Goal: Task Accomplishment & Management: Manage account settings

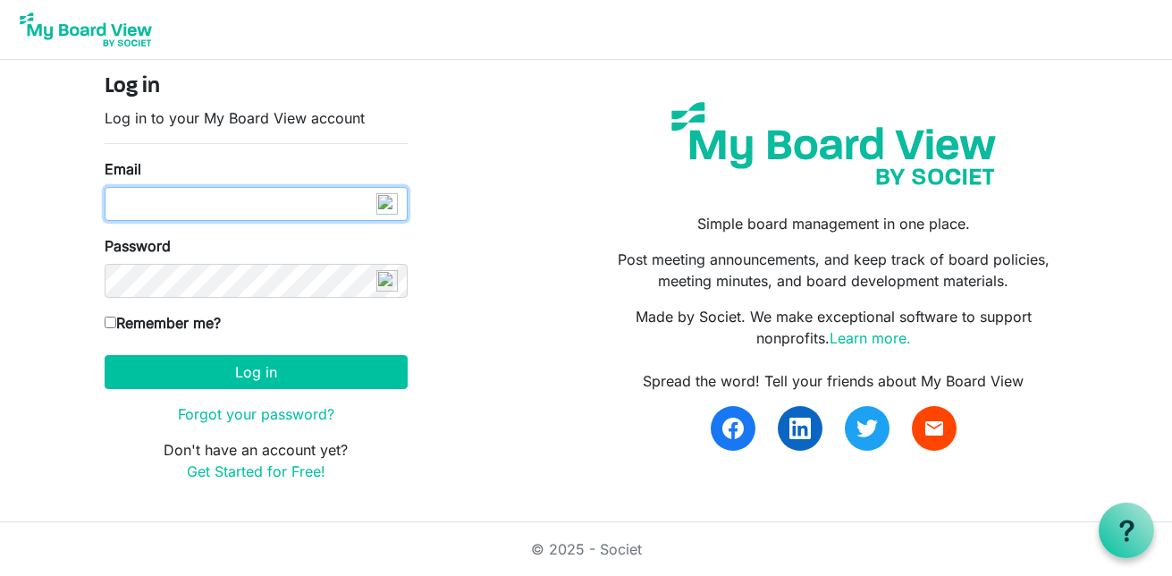
click at [240, 217] on input "Email" at bounding box center [256, 204] width 303 height 34
type input "info@creativecommunityimpact.ca"
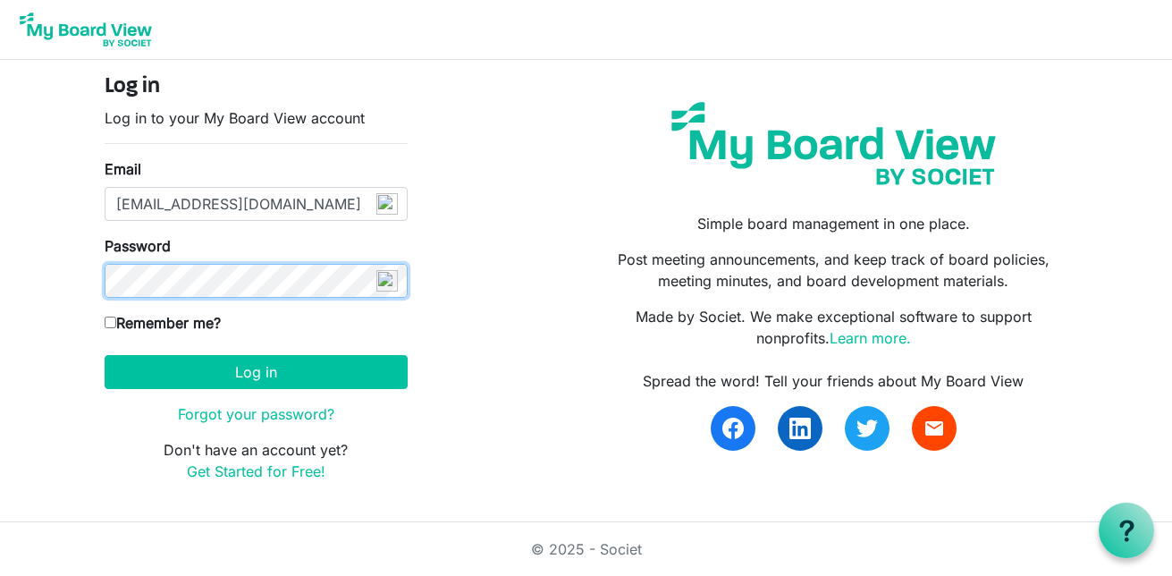
click at [105, 355] on button "Log in" at bounding box center [256, 372] width 303 height 34
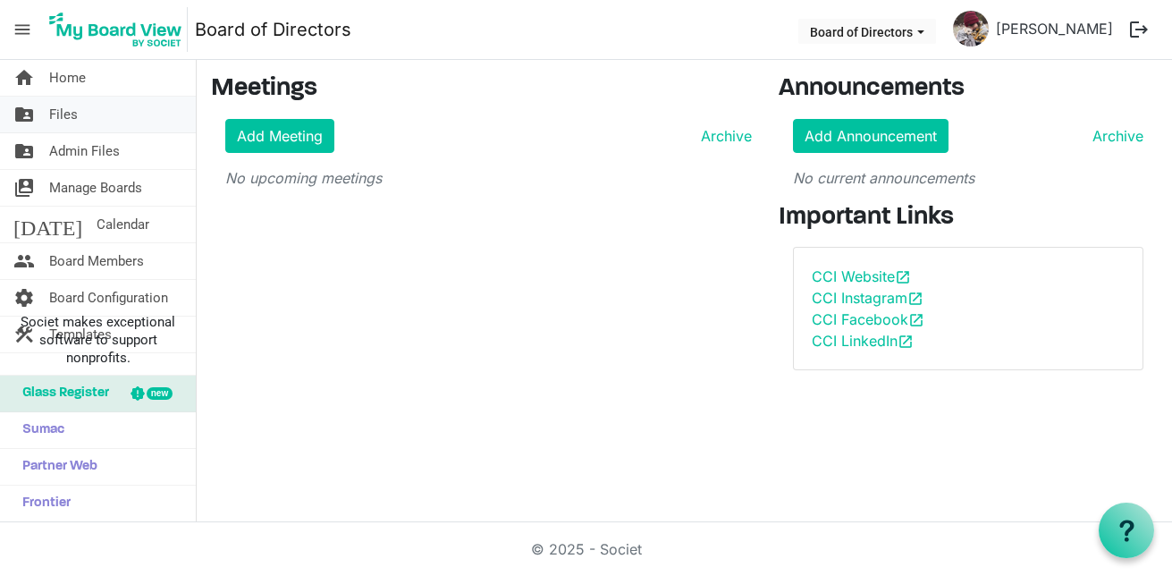
click at [64, 116] on span "Files" at bounding box center [63, 115] width 29 height 36
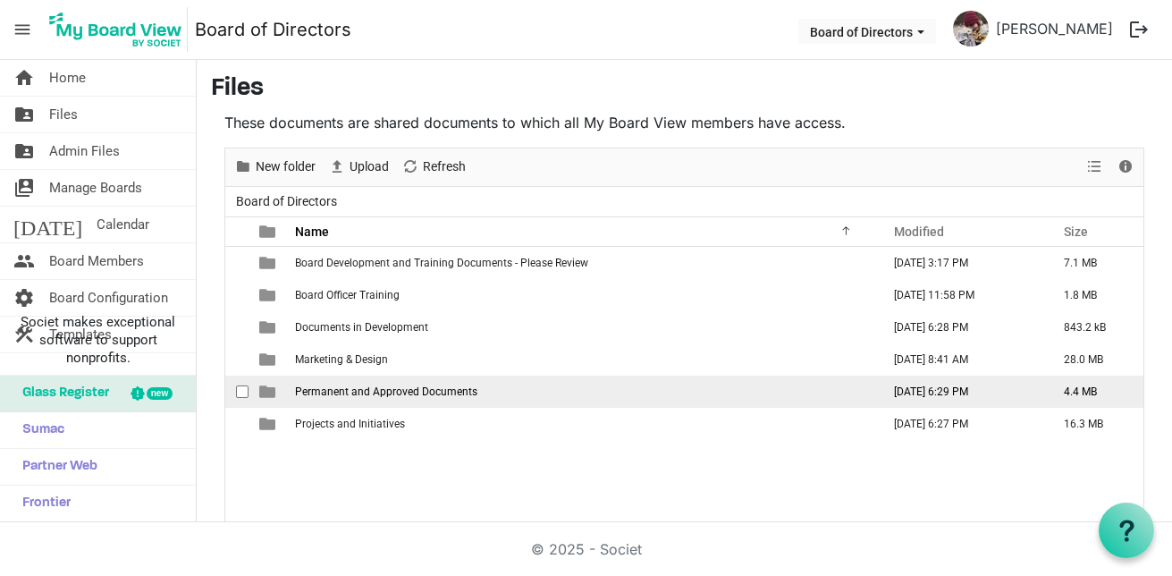
click at [393, 387] on span "Permanent and Approved Documents" at bounding box center [386, 391] width 182 height 13
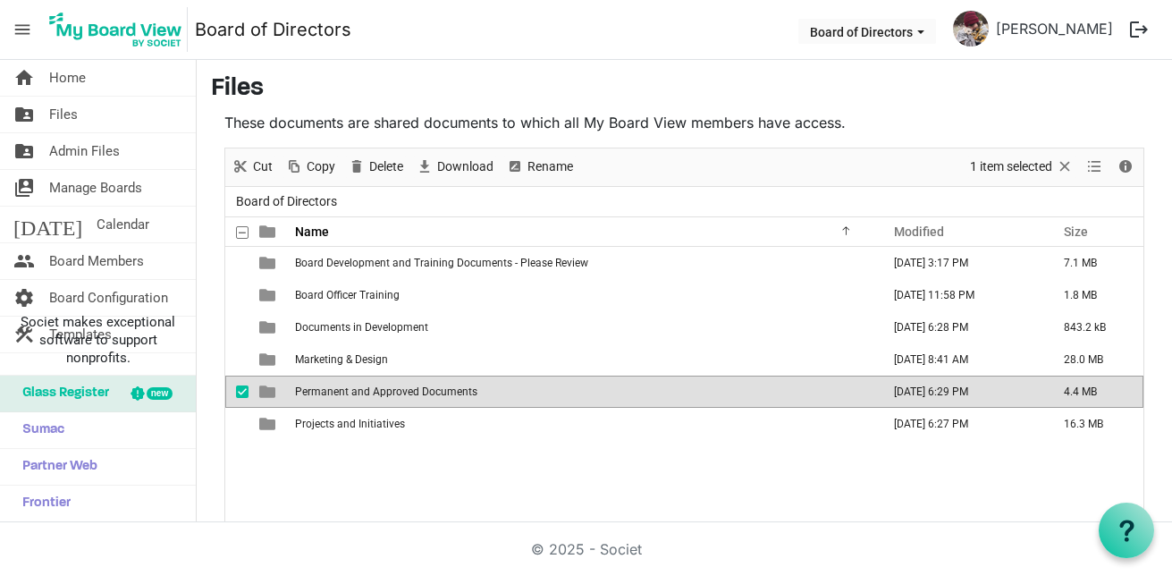
click at [392, 386] on span "Permanent and Approved Documents" at bounding box center [386, 391] width 182 height 13
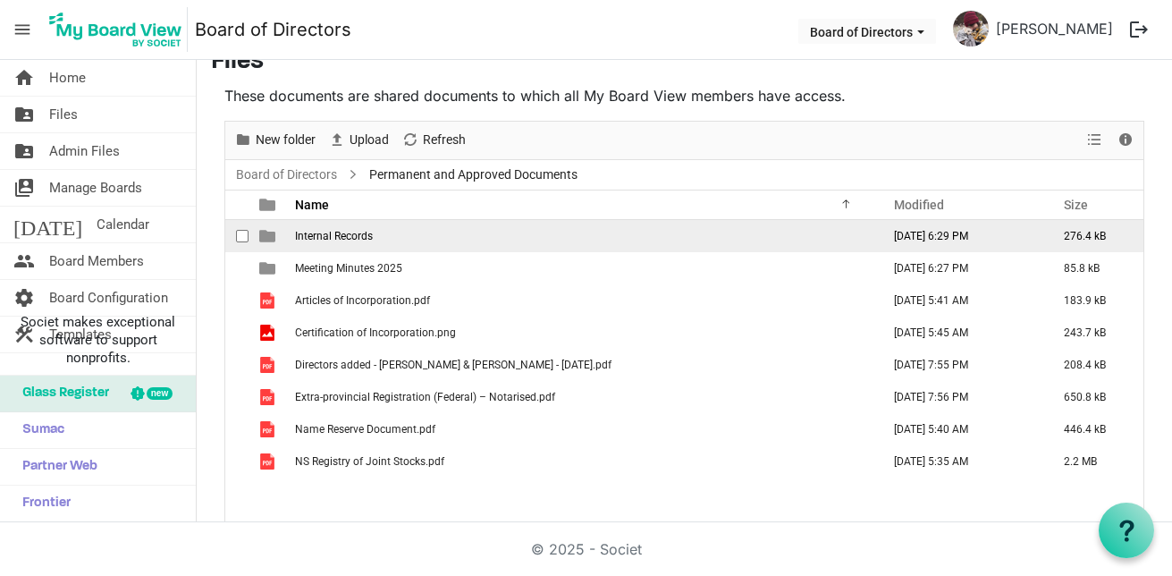
click at [313, 234] on span "Internal Records" at bounding box center [334, 236] width 78 height 13
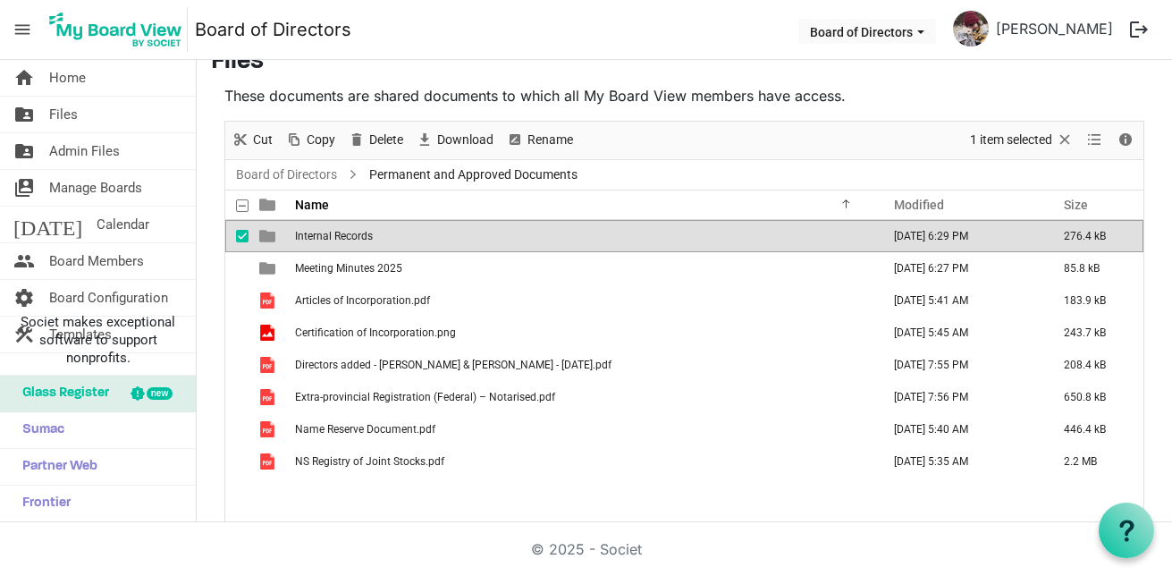
click at [313, 234] on span "Internal Records" at bounding box center [334, 236] width 78 height 13
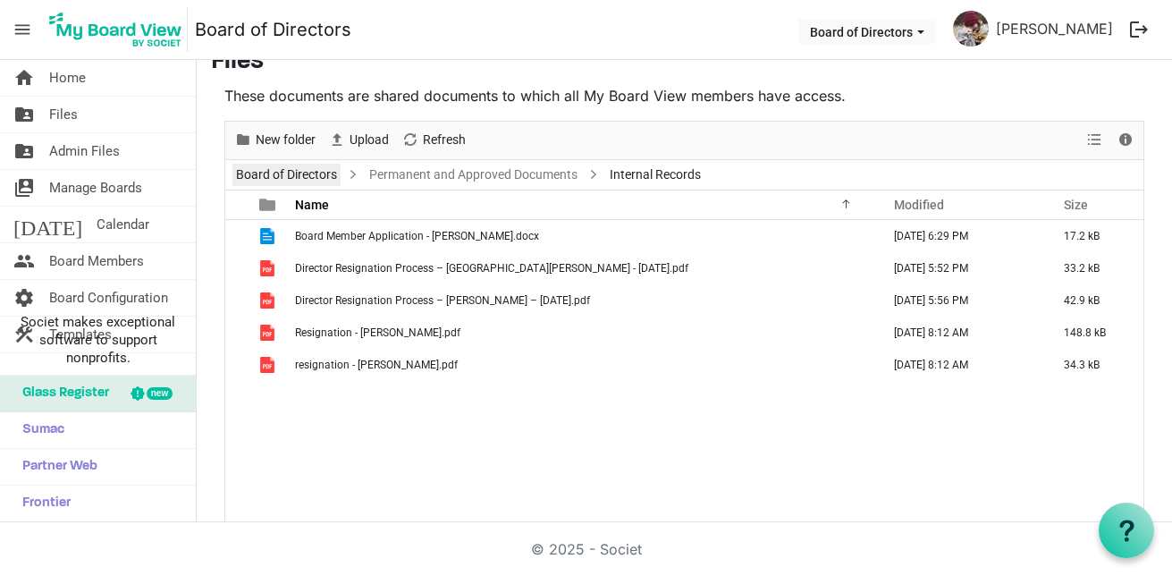
click at [292, 174] on link "Board of Directors" at bounding box center [287, 175] width 108 height 22
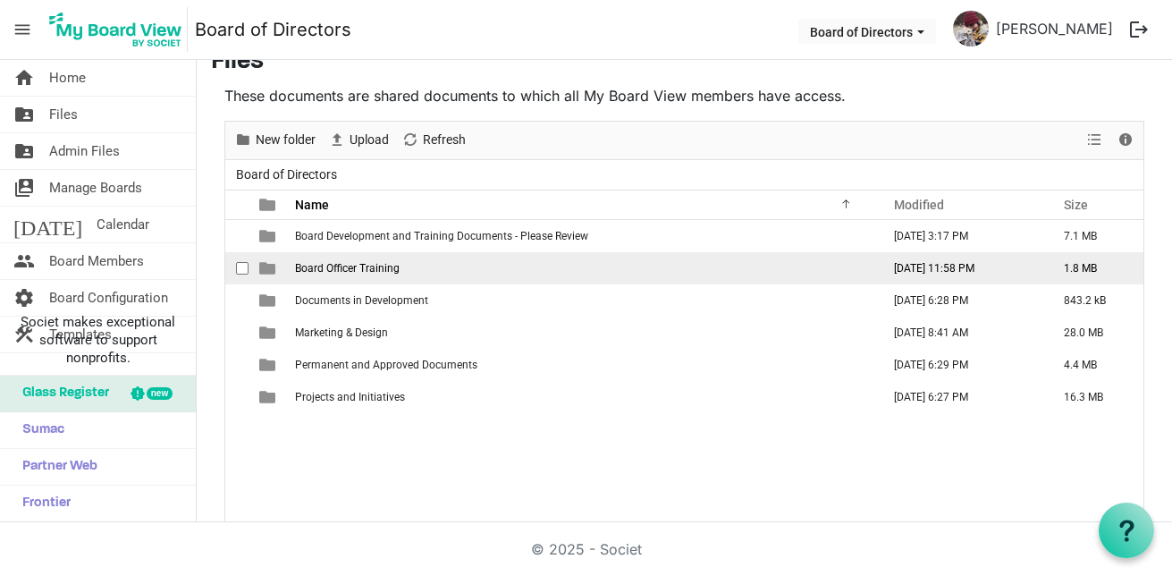
click at [338, 270] on span "Board Officer Training" at bounding box center [347, 268] width 105 height 13
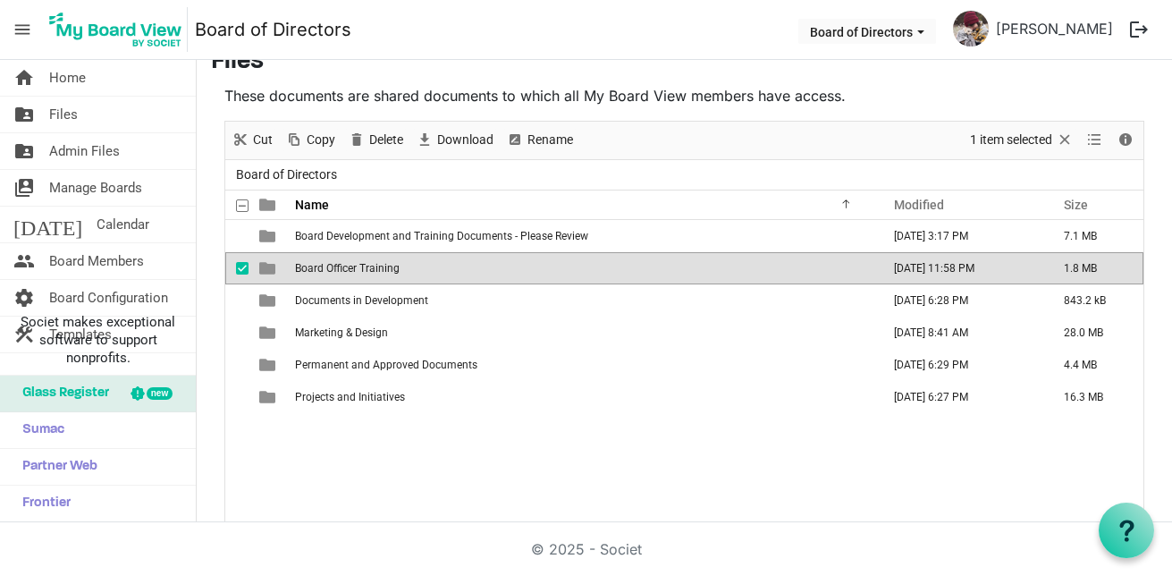
click at [338, 270] on span "Board Officer Training" at bounding box center [347, 268] width 105 height 13
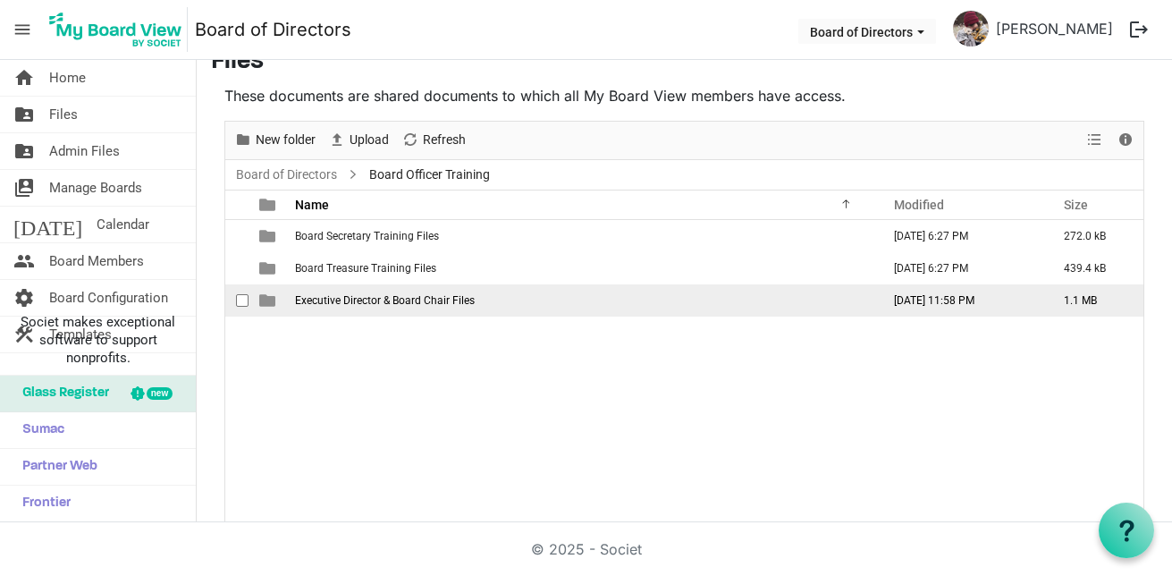
click at [342, 291] on td "Executive Director & Board Chair Files" at bounding box center [583, 300] width 586 height 32
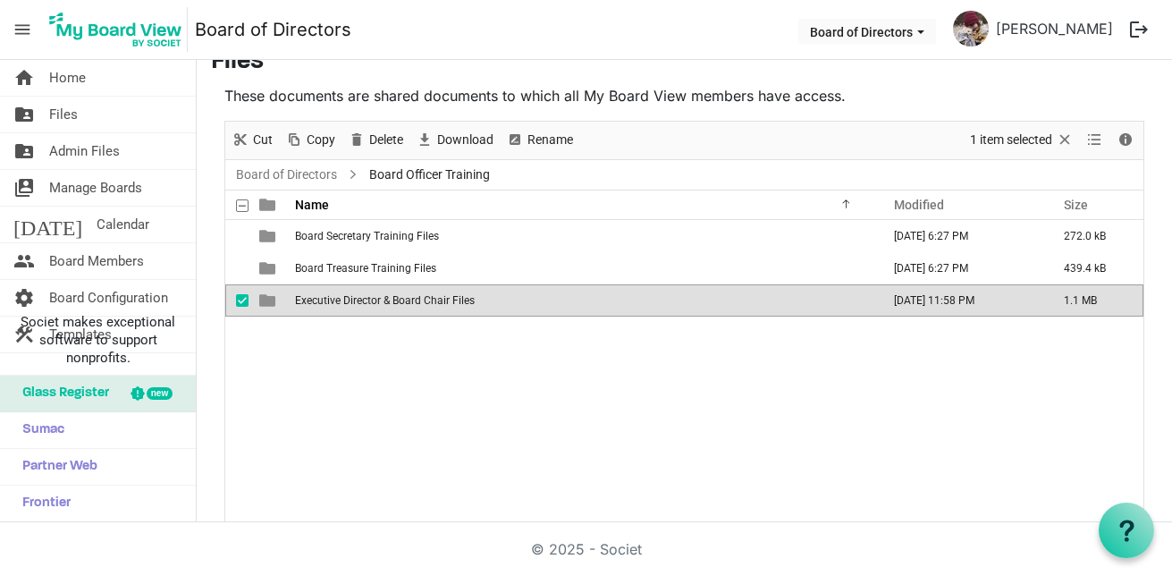
click at [342, 291] on td "Executive Director & Board Chair Files" at bounding box center [583, 300] width 586 height 32
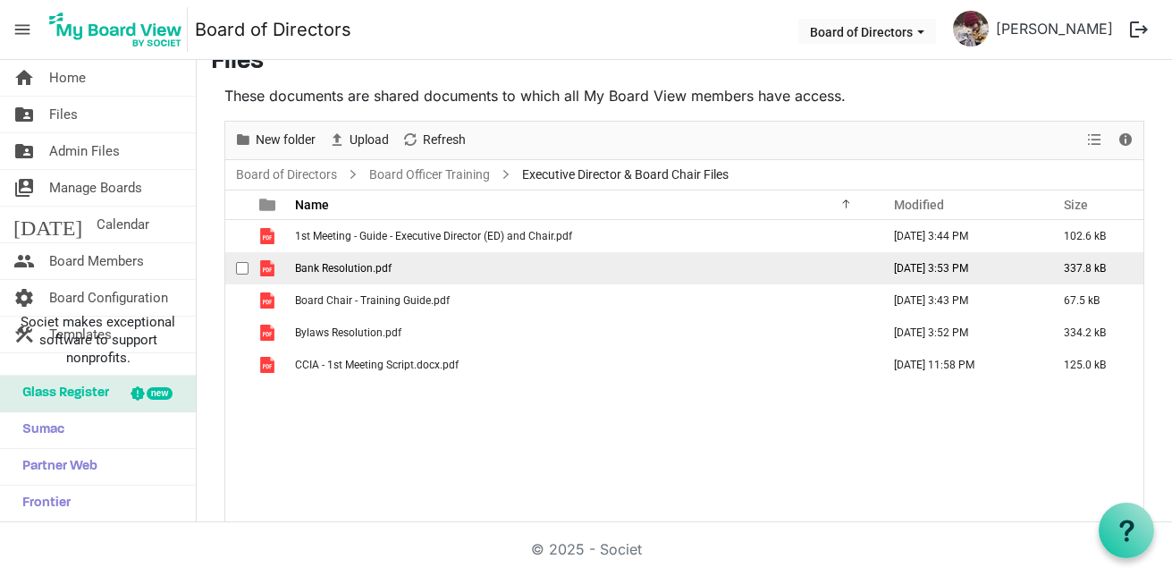
click at [344, 266] on span "Bank Resolution.pdf" at bounding box center [343, 268] width 97 height 13
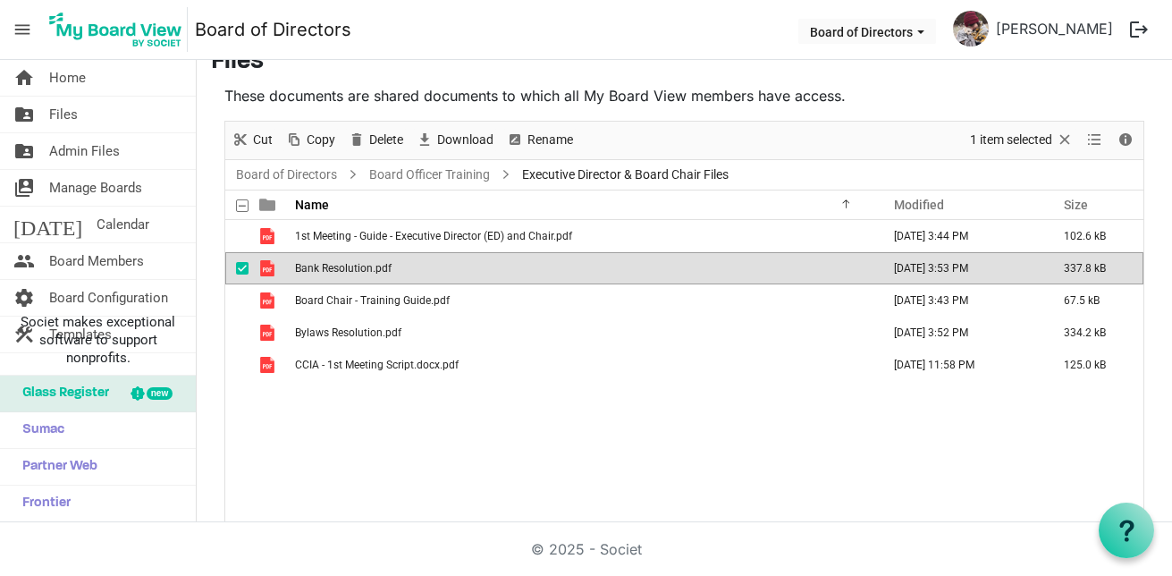
click at [343, 266] on span "Bank Resolution.pdf" at bounding box center [343, 268] width 97 height 13
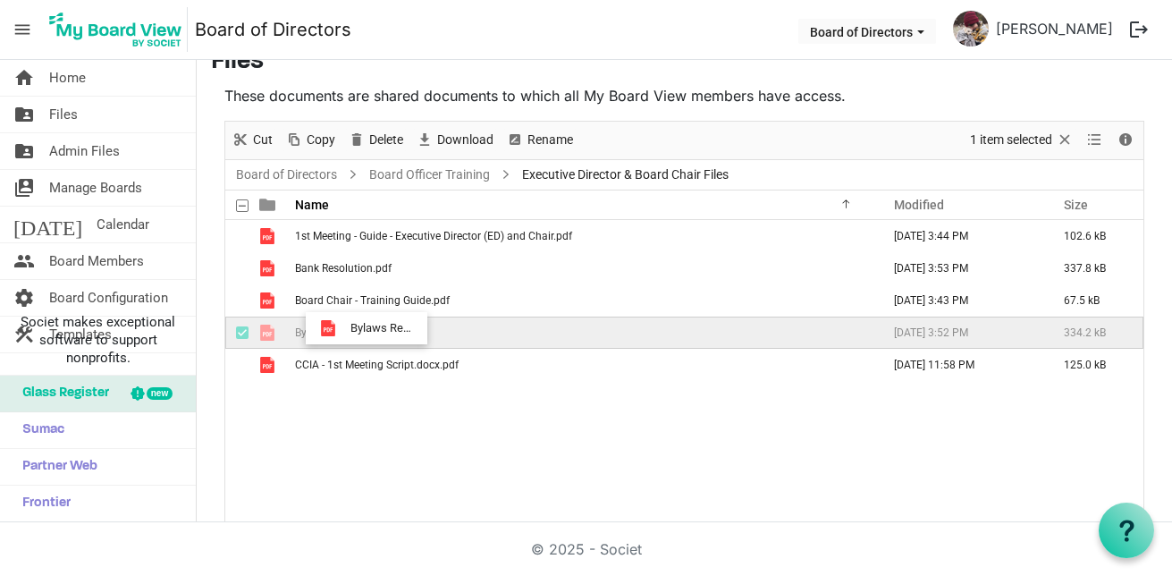
drag, startPoint x: 396, startPoint y: 329, endPoint x: 345, endPoint y: 338, distance: 51.8
click at [345, 338] on span "Bylaws Resolution.pdf" at bounding box center [348, 332] width 106 height 13
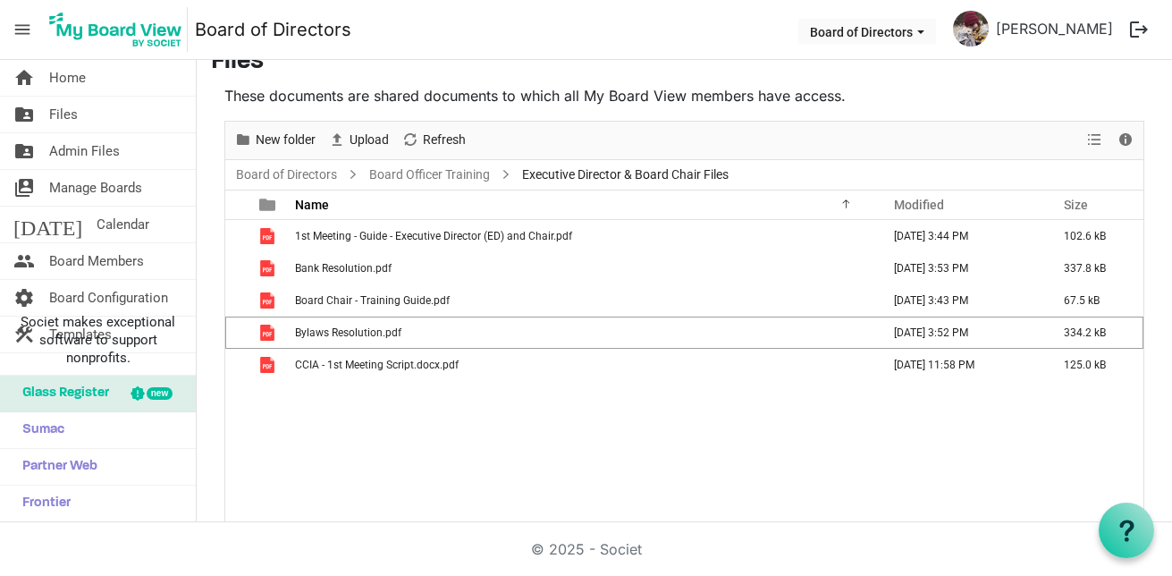
click at [356, 443] on div "1st Meeting - Guide - Executive Director (ED) and Chair.pdf September 15, 2025 …" at bounding box center [684, 371] width 918 height 302
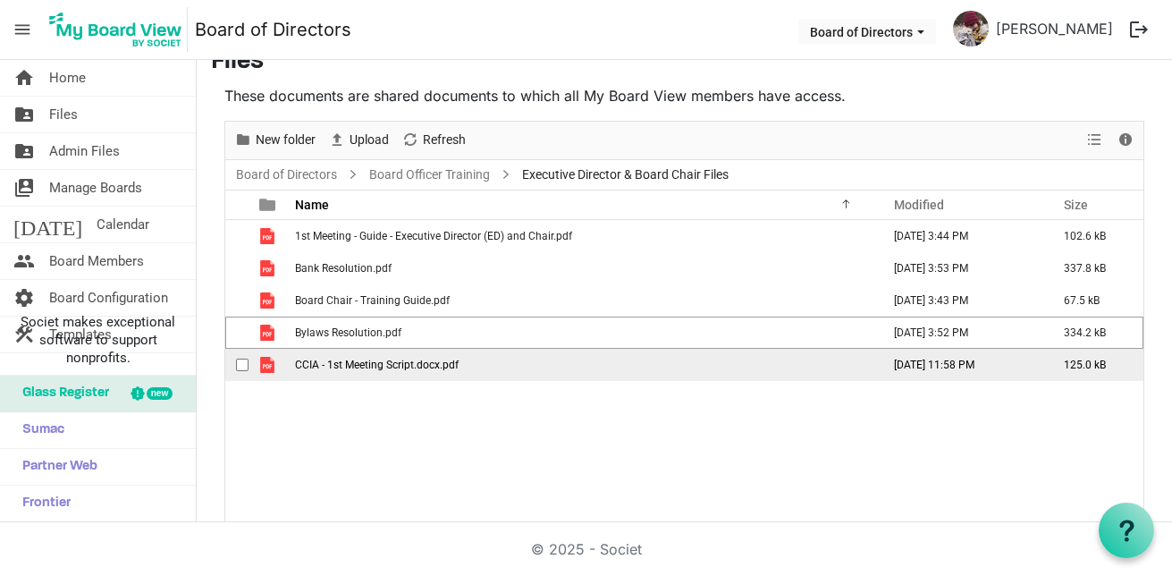
click at [410, 370] on span "CCIA - 1st Meeting Script.docx.pdf" at bounding box center [377, 365] width 164 height 13
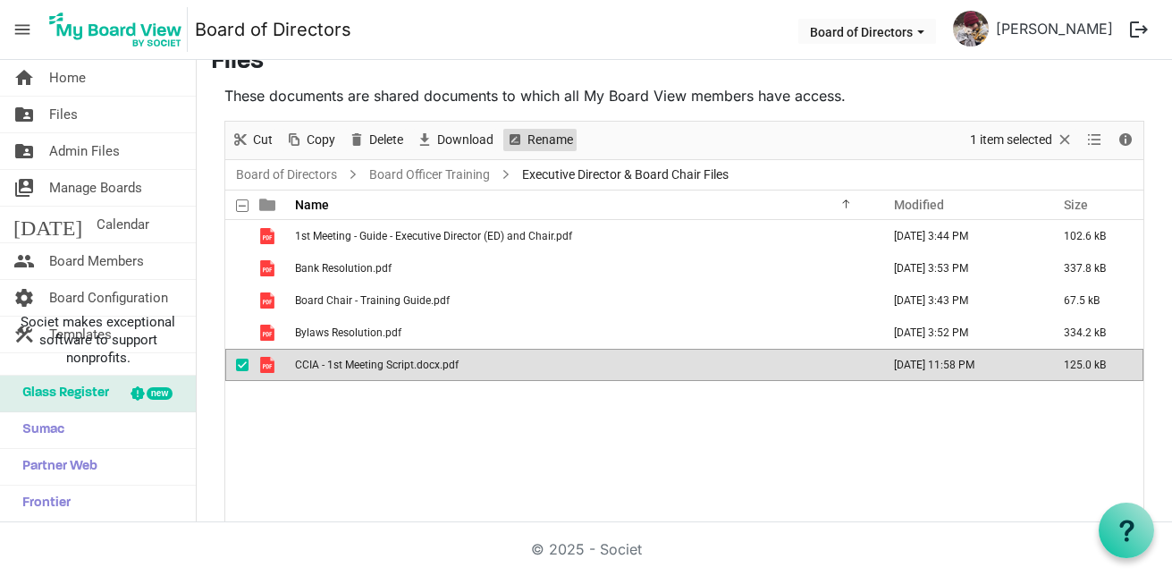
click at [541, 140] on span "Rename" at bounding box center [550, 140] width 49 height 22
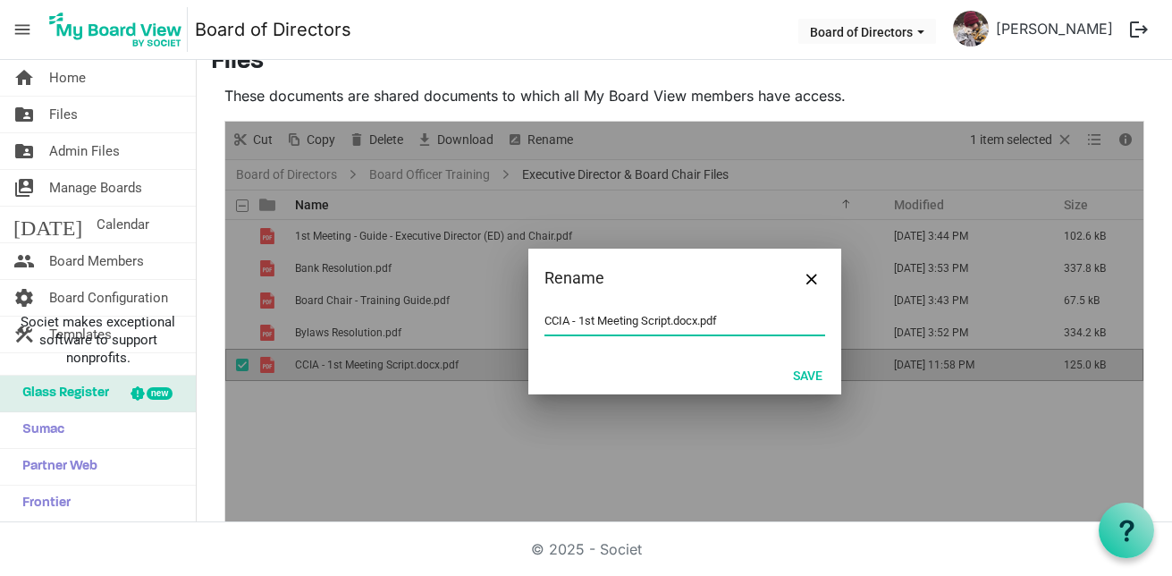
click at [647, 326] on input "CCIA - 1st Meeting Script.docx.pdf" at bounding box center [685, 321] width 281 height 27
drag, startPoint x: 694, startPoint y: 320, endPoint x: 667, endPoint y: 317, distance: 27.1
click at [667, 317] on input "CCIA - 1st Meeting Script.docx.pdf" at bounding box center [685, 321] width 281 height 27
type input "CCIA - 1st Meeting Script.pdf"
click at [790, 376] on button "Save" at bounding box center [808, 374] width 53 height 25
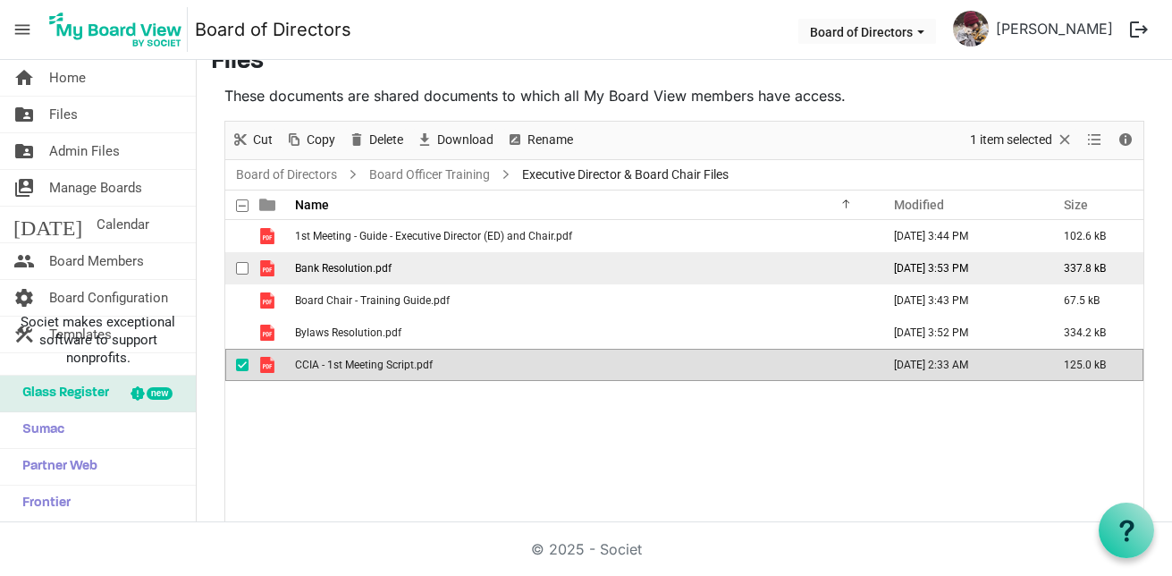
click at [242, 270] on span "checkbox" at bounding box center [242, 268] width 13 height 13
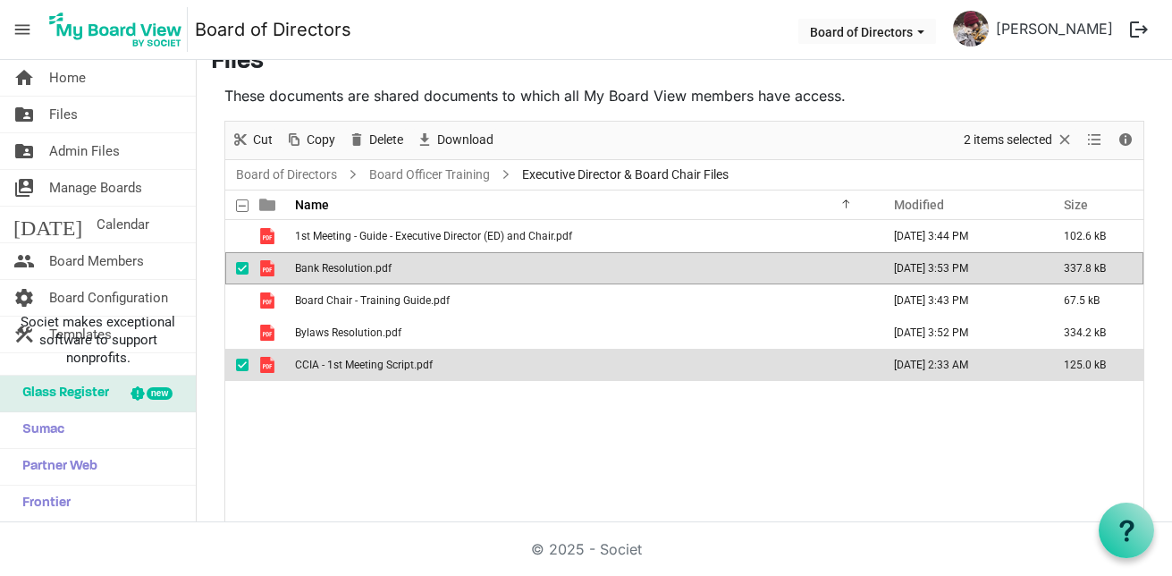
click at [243, 367] on span "checkbox" at bounding box center [242, 365] width 13 height 13
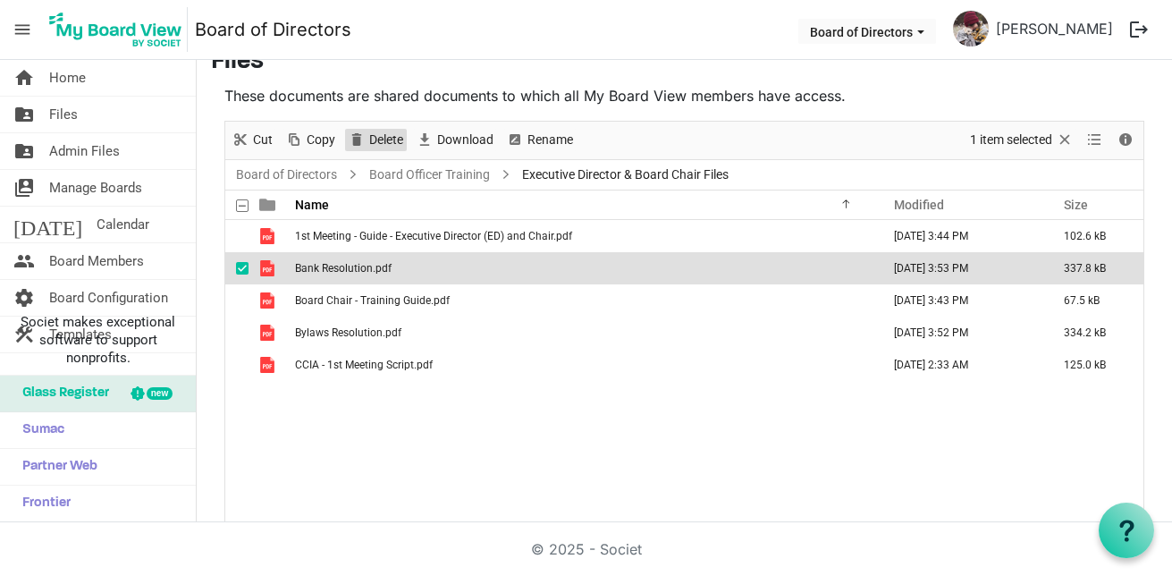
click at [379, 145] on span "Delete" at bounding box center [387, 140] width 38 height 22
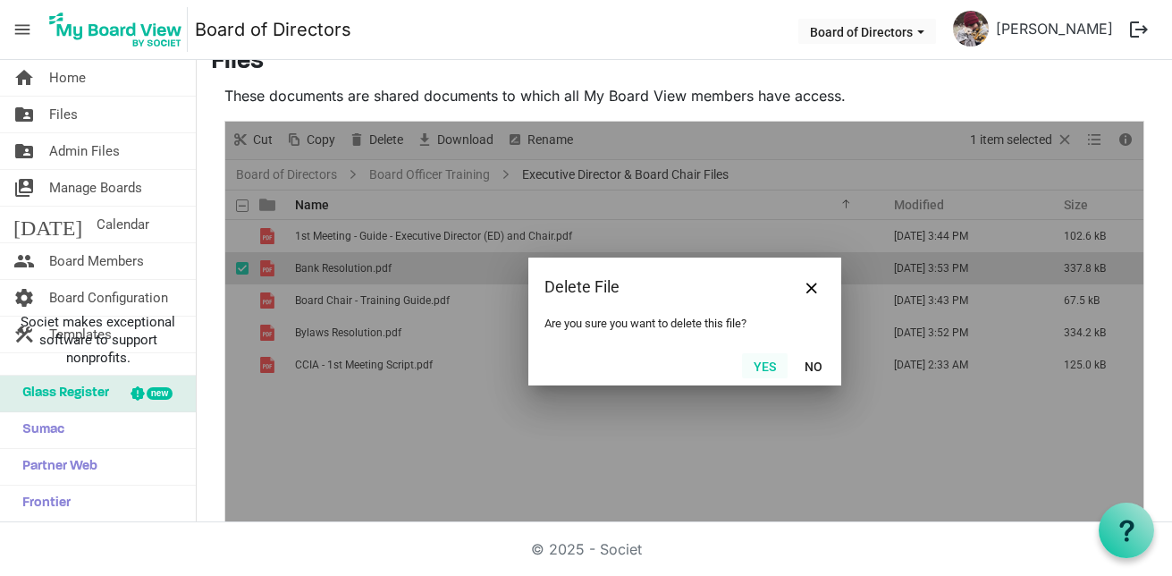
click at [749, 369] on button "Yes" at bounding box center [765, 365] width 46 height 25
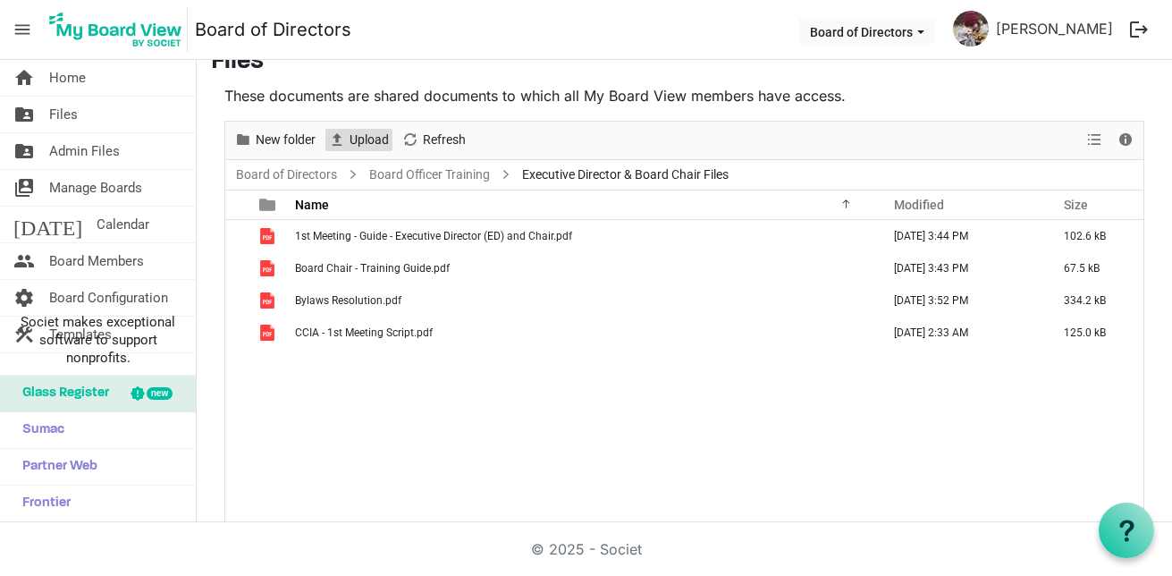
click at [366, 141] on span "Upload" at bounding box center [369, 140] width 43 height 22
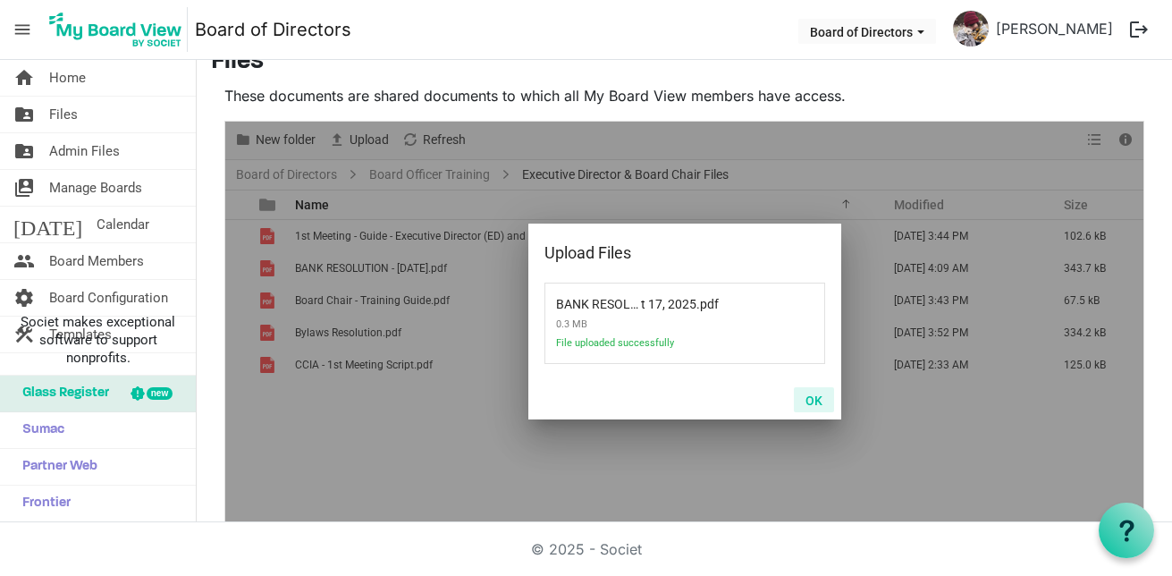
click at [802, 399] on button "OK" at bounding box center [814, 399] width 40 height 25
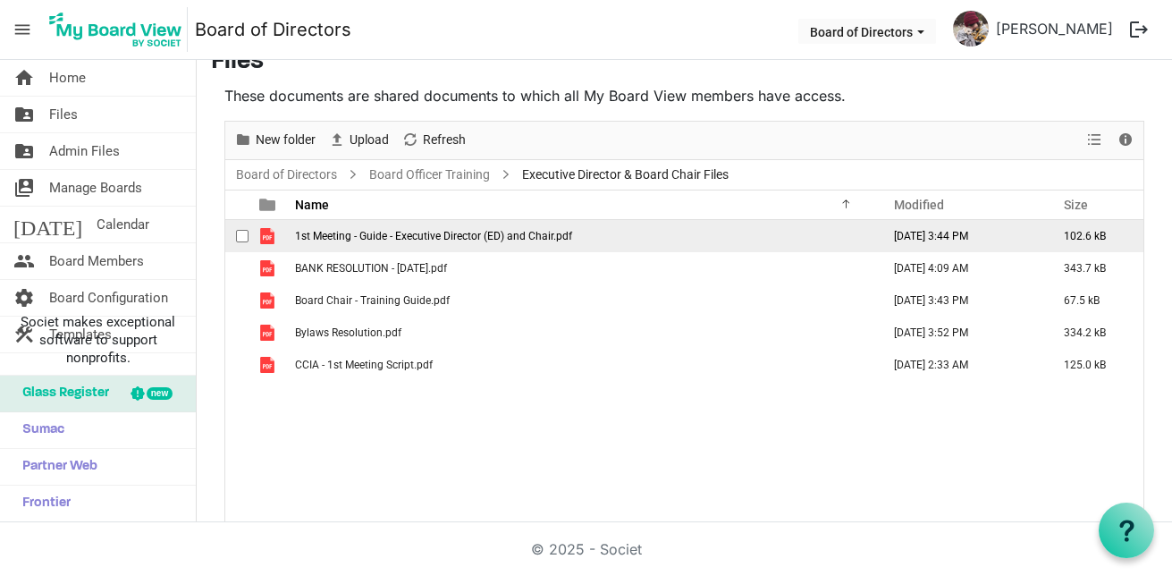
click at [421, 241] on span "1st Meeting - Guide - Executive Director (ED) and Chair.pdf" at bounding box center [433, 236] width 277 height 13
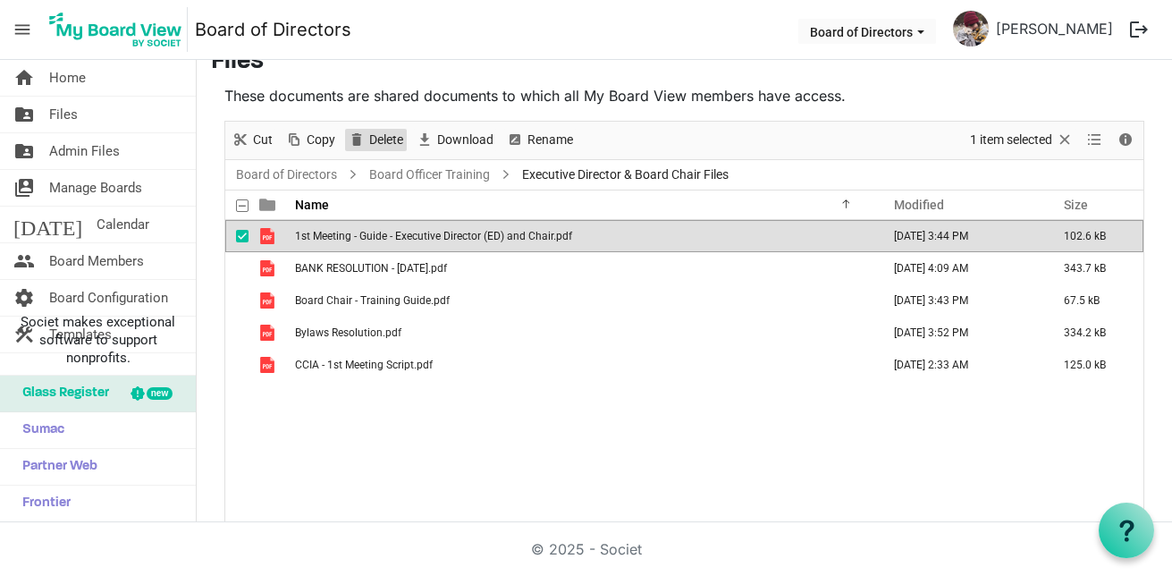
click at [390, 136] on span "Delete" at bounding box center [387, 140] width 38 height 22
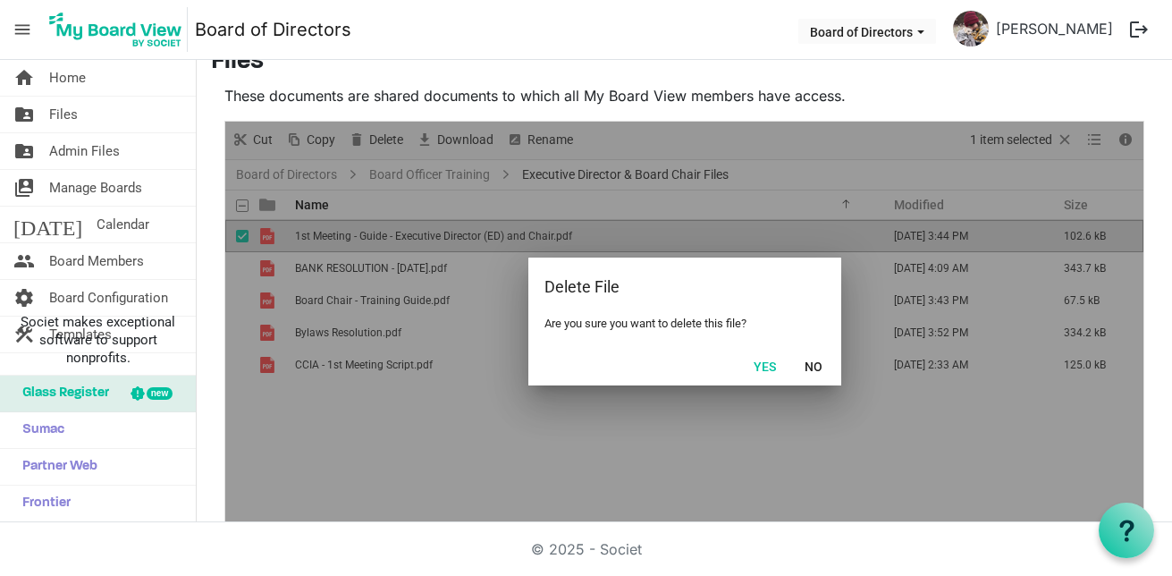
click at [758, 365] on button "Yes" at bounding box center [765, 365] width 46 height 25
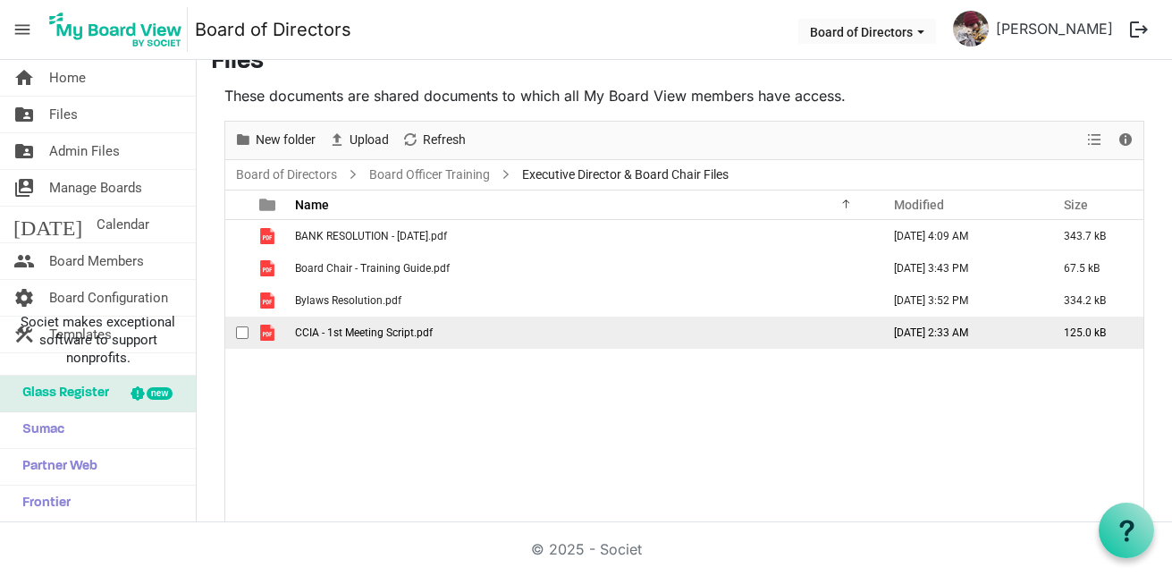
click at [378, 334] on span "CCIA - 1st Meeting Script.pdf" at bounding box center [364, 332] width 138 height 13
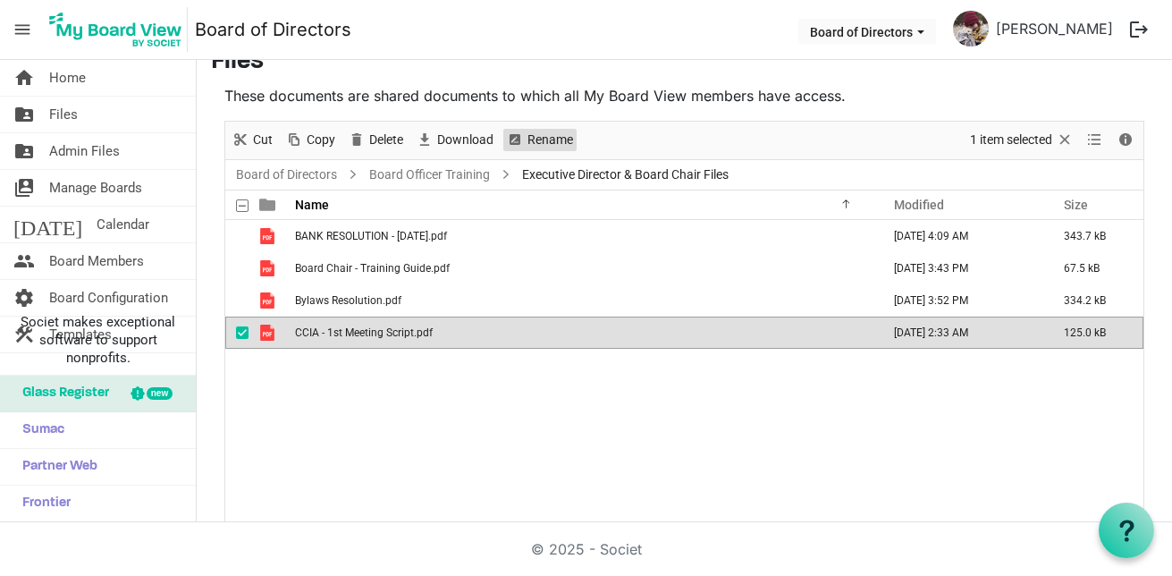
click at [512, 139] on span "Rename" at bounding box center [514, 140] width 21 height 22
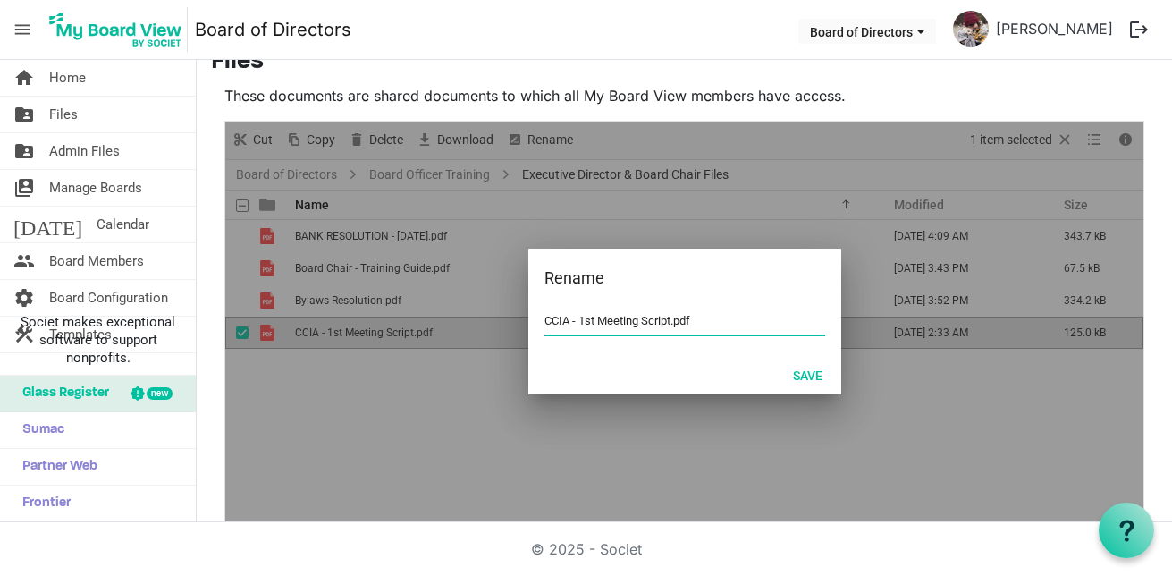
click at [641, 321] on input "CCIA - 1st Meeting Script.pdf" at bounding box center [685, 321] width 281 height 27
click at [664, 318] on input "CCIA - 1st Meeting Script.pdf" at bounding box center [685, 321] width 281 height 27
click at [813, 383] on button "Save" at bounding box center [808, 374] width 53 height 25
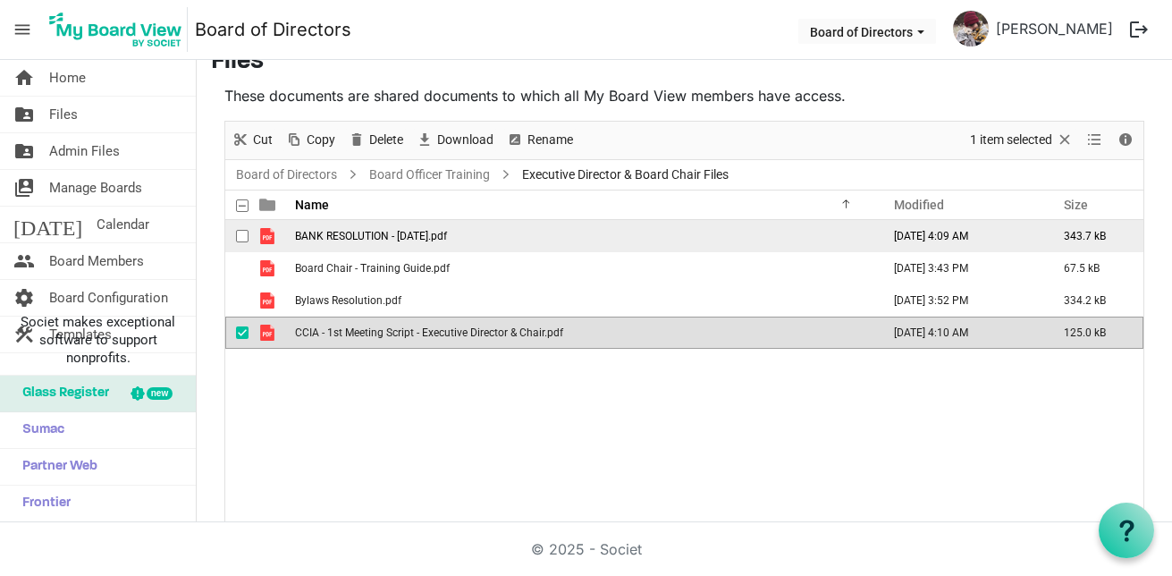
click at [384, 236] on span "BANK RESOLUTION - Sept 17, 2025.pdf" at bounding box center [371, 236] width 152 height 13
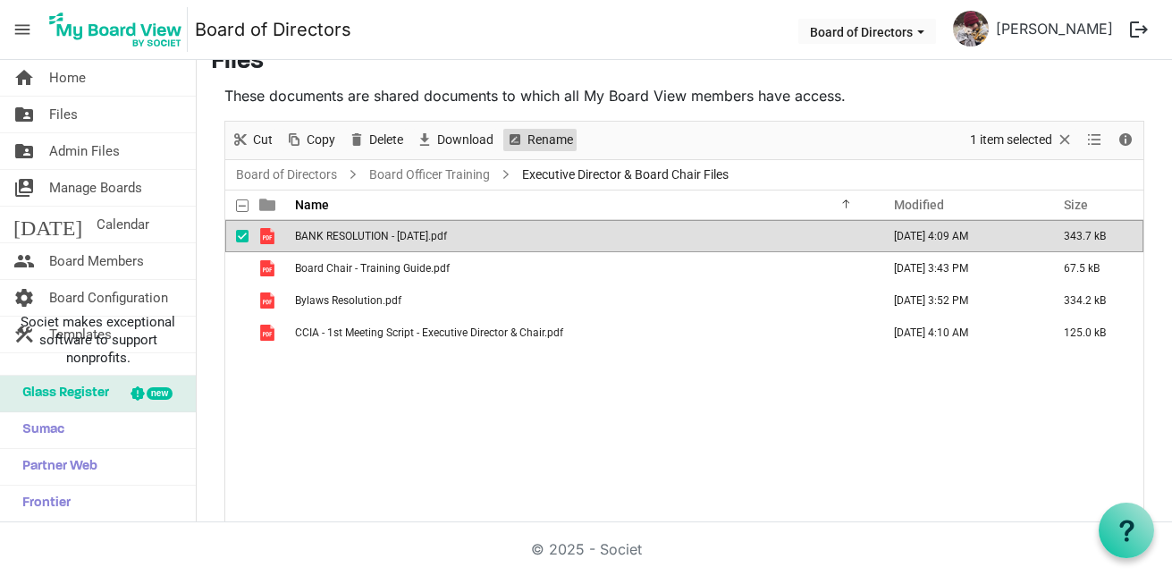
click at [539, 136] on span "Rename" at bounding box center [550, 140] width 49 height 22
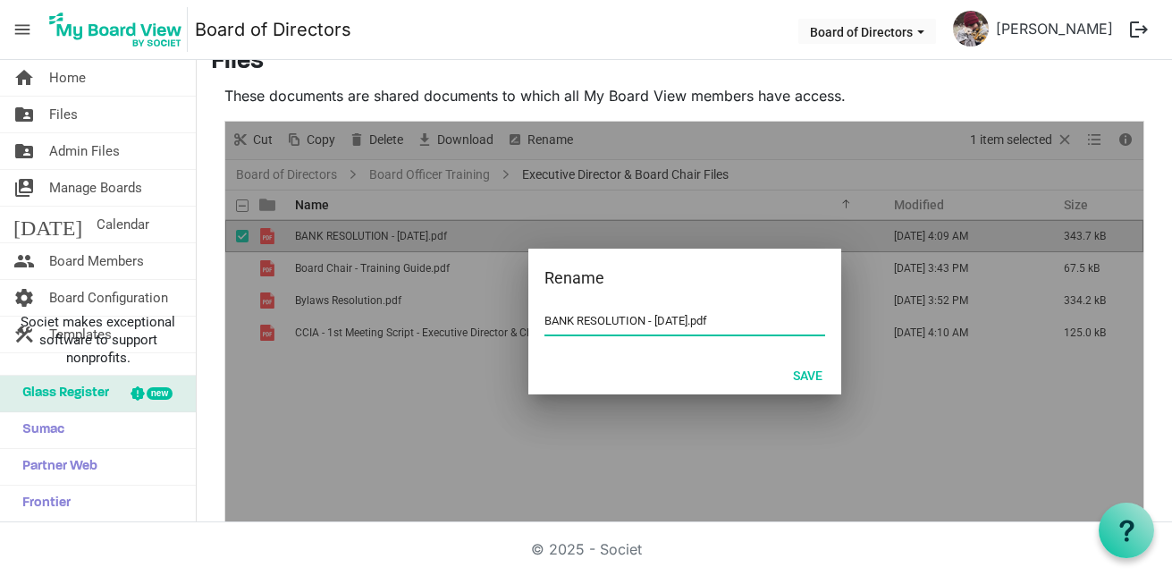
click at [706, 318] on input "BANK RESOLUTION - Sept 17, 2025.pdf" at bounding box center [685, 321] width 281 height 27
drag, startPoint x: 520, startPoint y: 319, endPoint x: 433, endPoint y: 298, distance: 89.4
click at [433, 298] on div "Rename BANK RESOLUTION - Sept 17, 2025.pdf Save" at bounding box center [684, 322] width 918 height 401
type input "Bank Resolution - revised - Sept 17, 2025.pdf"
drag, startPoint x: 792, startPoint y: 374, endPoint x: 807, endPoint y: 376, distance: 14.4
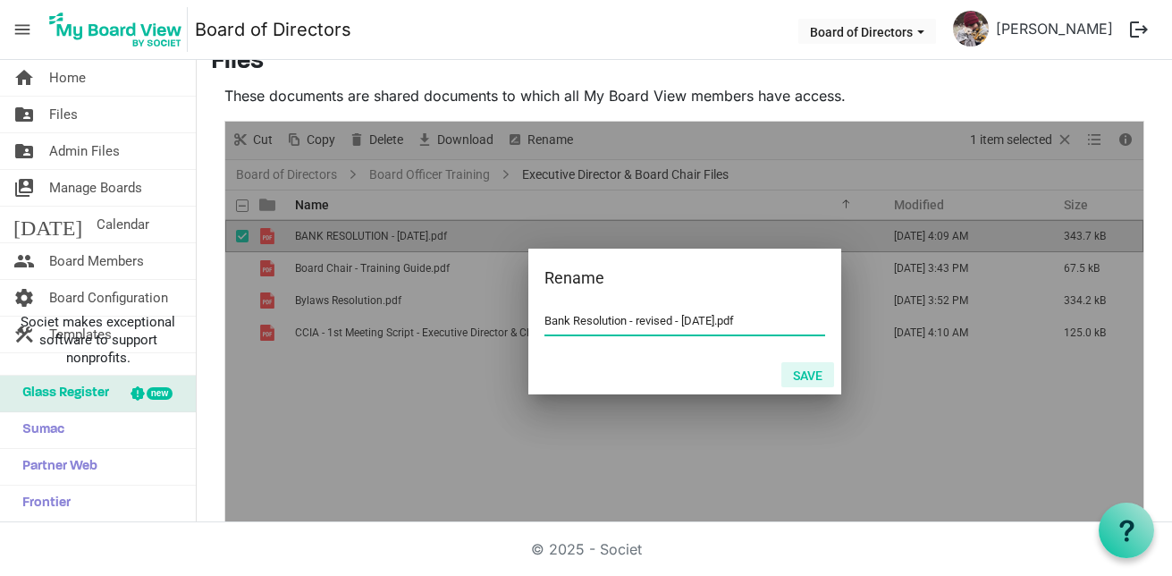
click at [793, 374] on button "Save" at bounding box center [808, 374] width 53 height 25
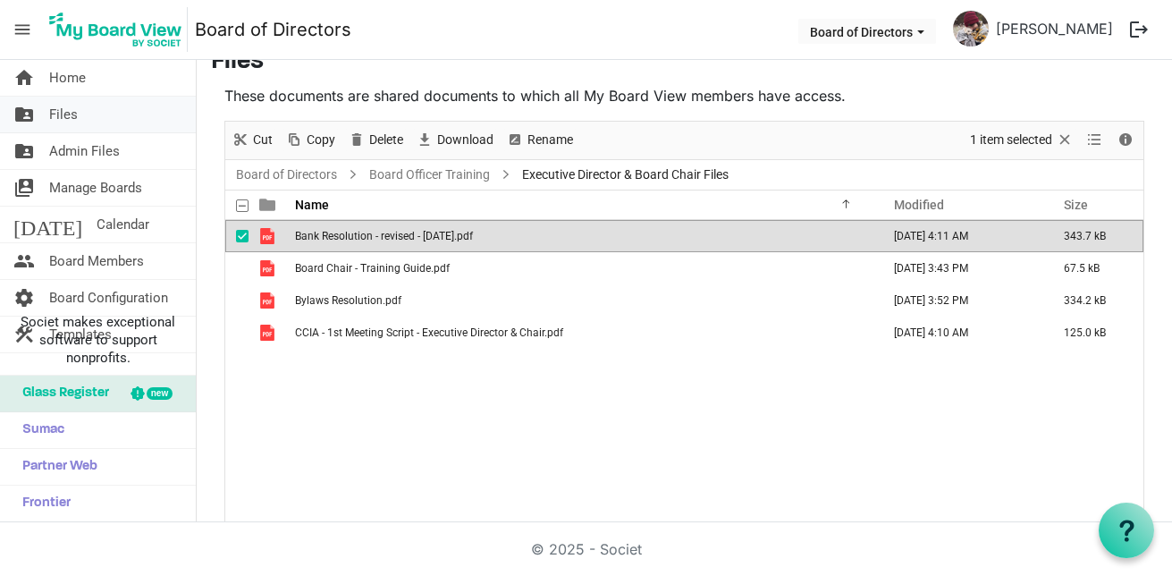
click at [88, 105] on link "folder_shared Files" at bounding box center [98, 115] width 196 height 36
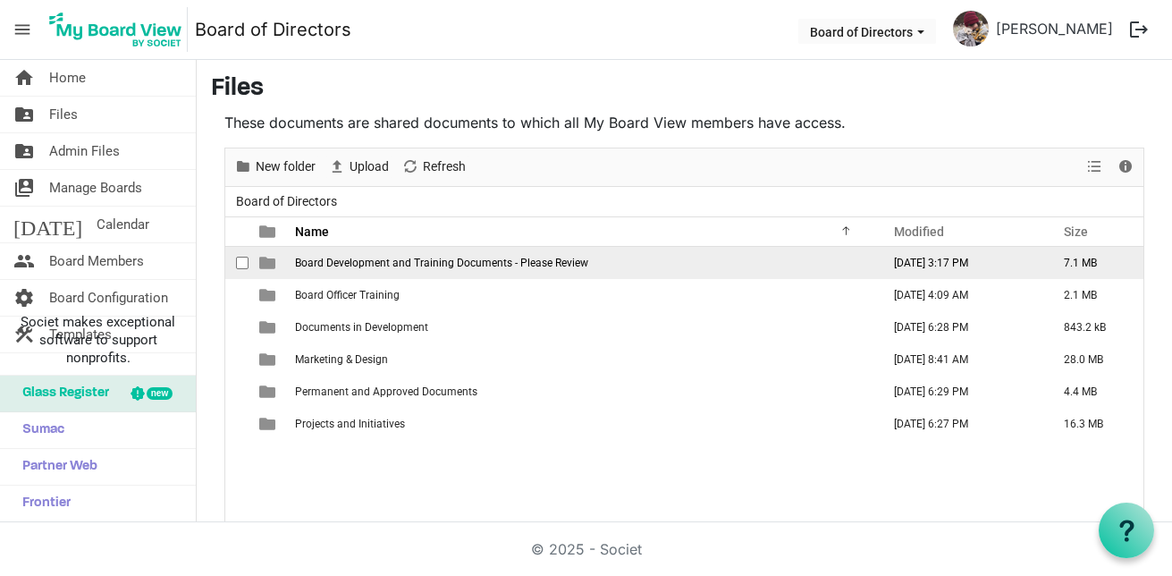
click at [448, 265] on span "Board Development and Training Documents - Please Review" at bounding box center [441, 263] width 293 height 13
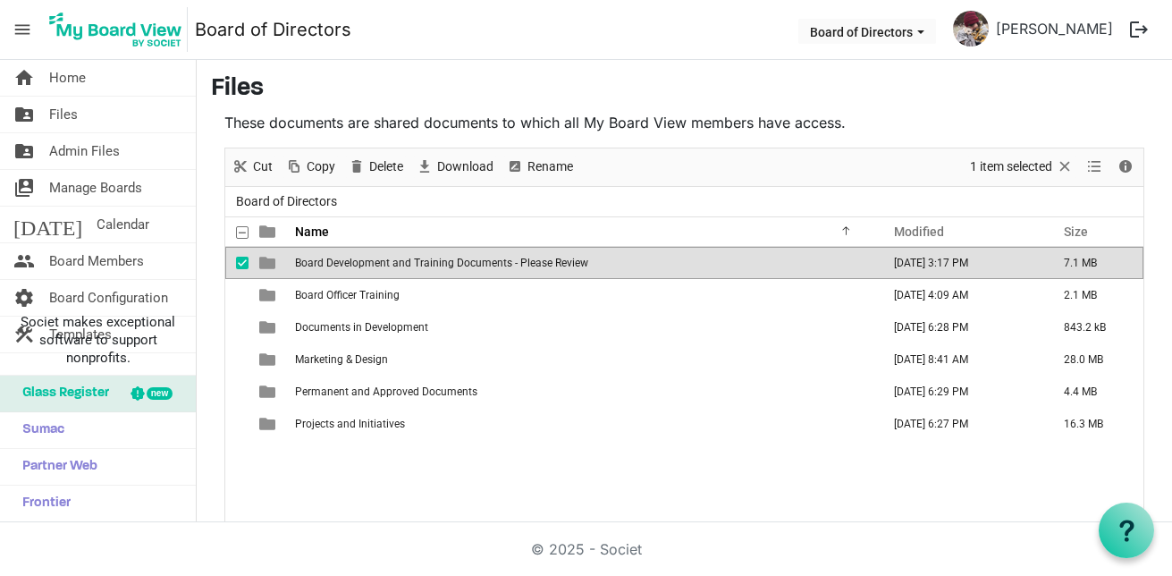
click at [448, 265] on span "Board Development and Training Documents - Please Review" at bounding box center [441, 263] width 293 height 13
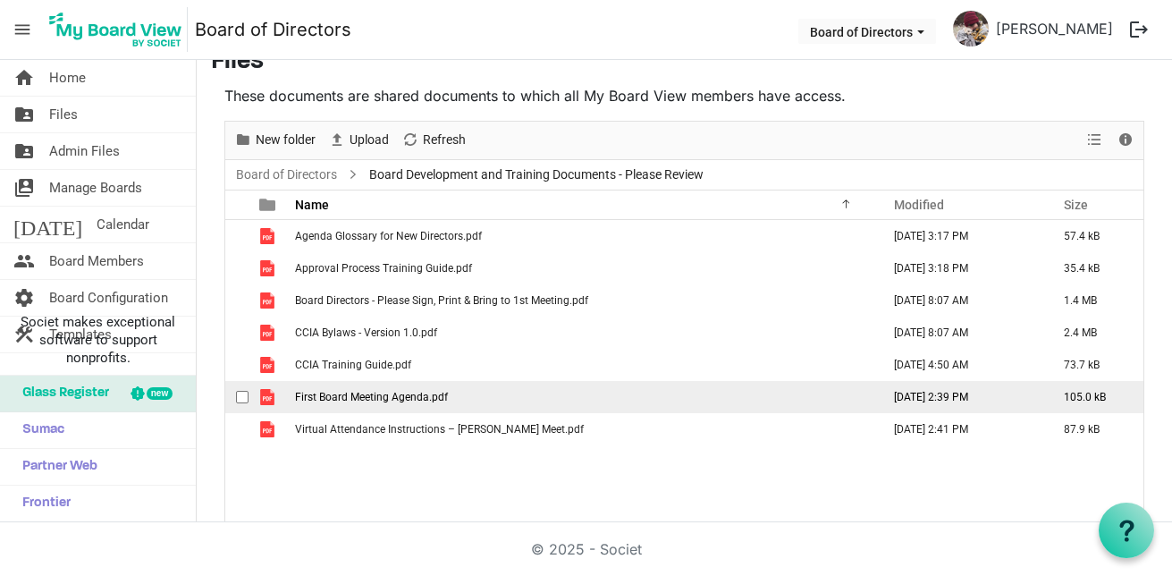
click at [334, 393] on span "First Board Meeting Agenda.pdf" at bounding box center [371, 397] width 153 height 13
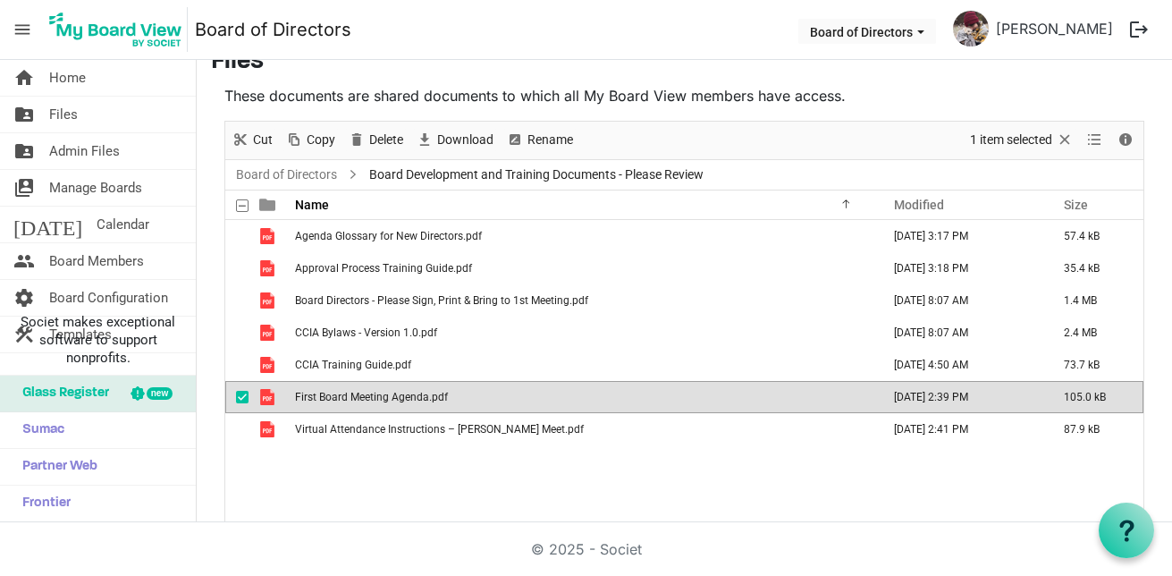
click at [334, 393] on span "First Board Meeting Agenda.pdf" at bounding box center [371, 397] width 153 height 13
click at [97, 119] on link "folder_shared Files" at bounding box center [98, 115] width 196 height 36
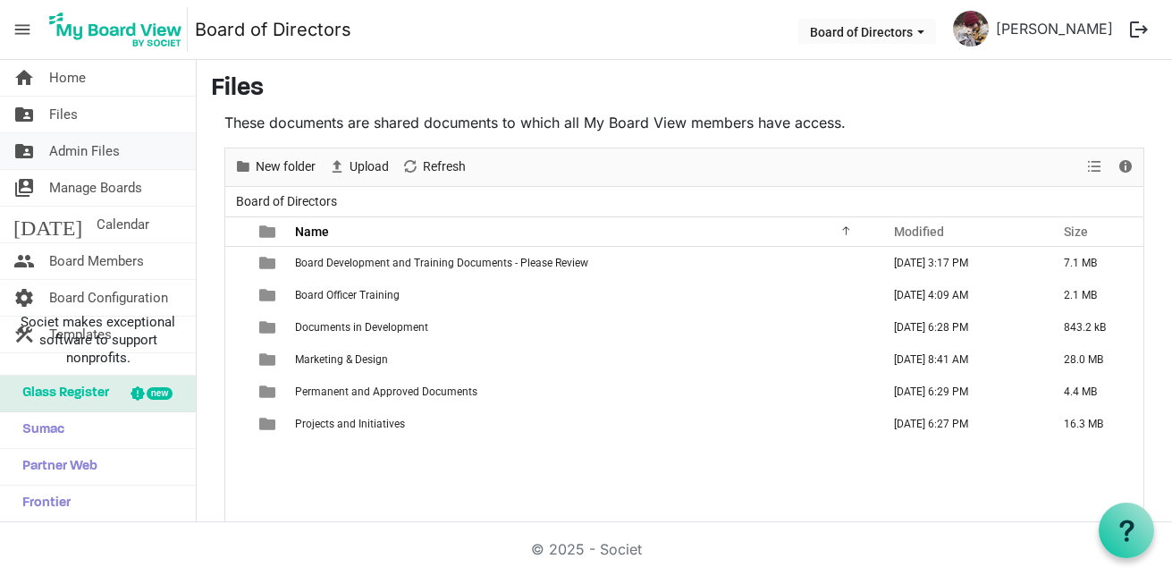
click at [92, 156] on span "Admin Files" at bounding box center [84, 151] width 71 height 36
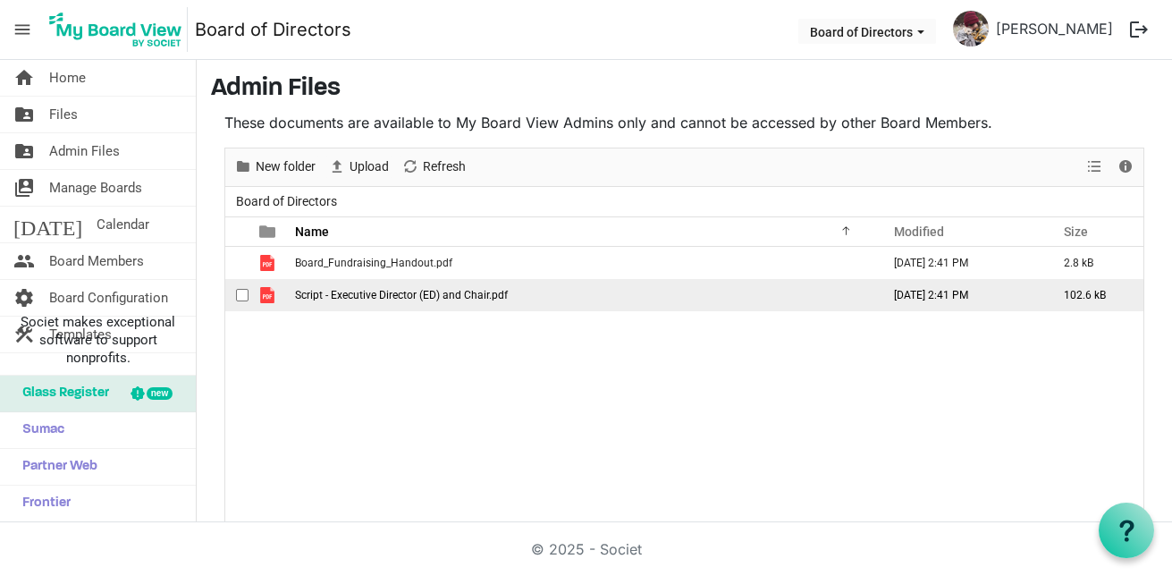
click at [419, 297] on span "Script - Executive Director (ED) and Chair.pdf" at bounding box center [401, 295] width 213 height 13
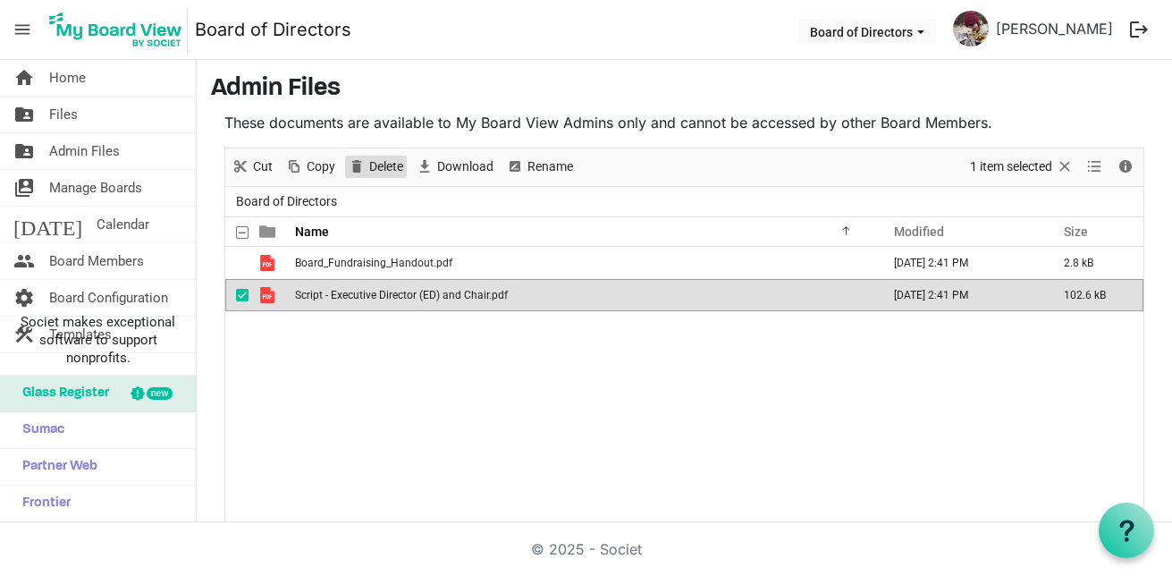
click at [395, 171] on span "Delete" at bounding box center [387, 167] width 38 height 22
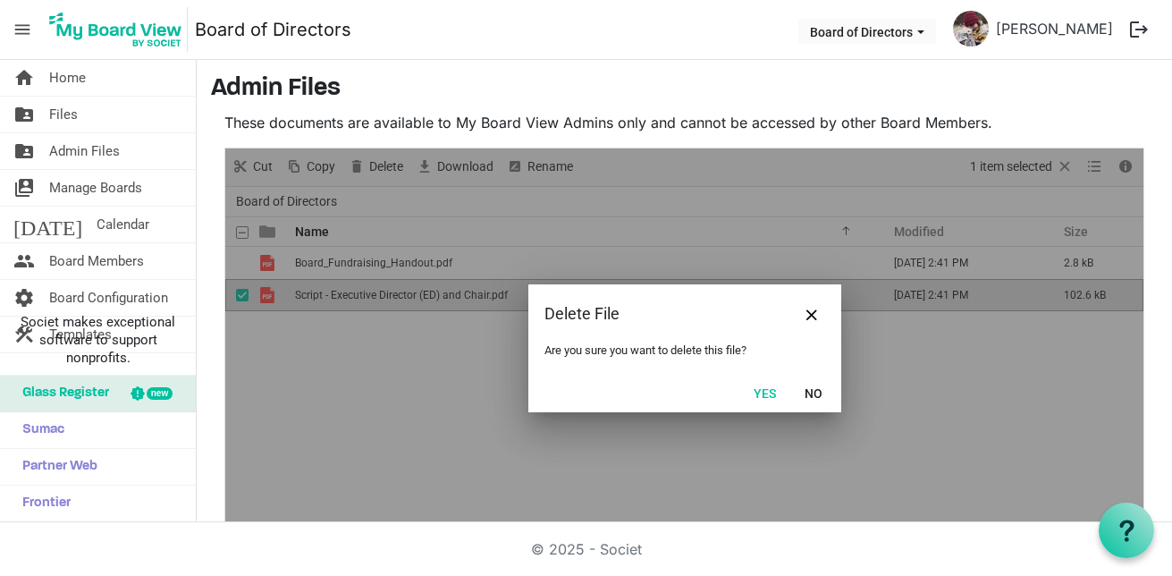
click at [748, 398] on button "Yes" at bounding box center [765, 392] width 46 height 25
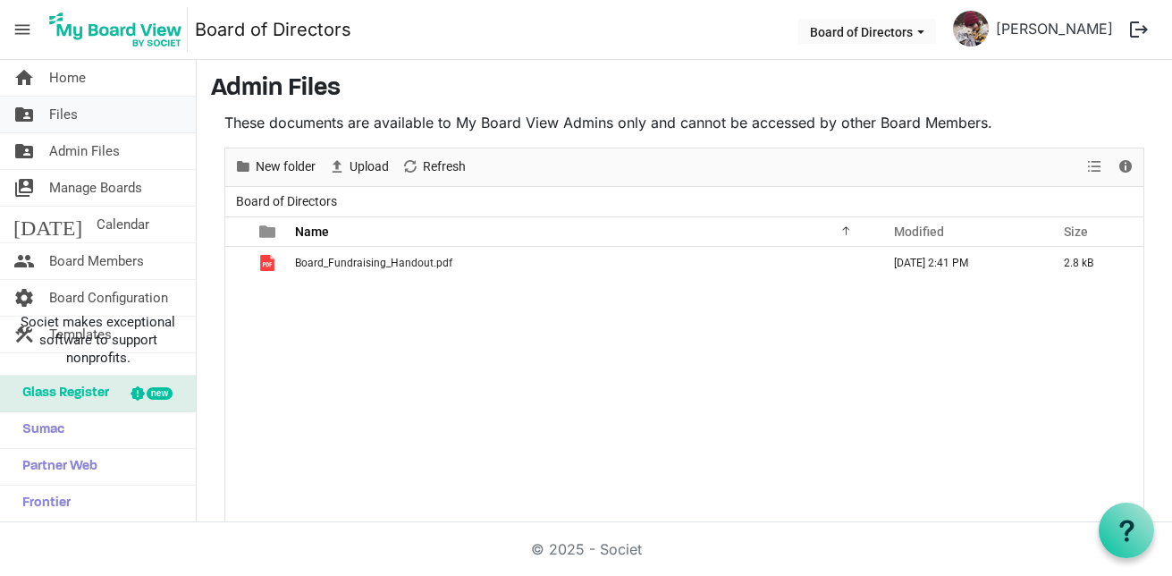
click at [63, 120] on span "Files" at bounding box center [63, 115] width 29 height 36
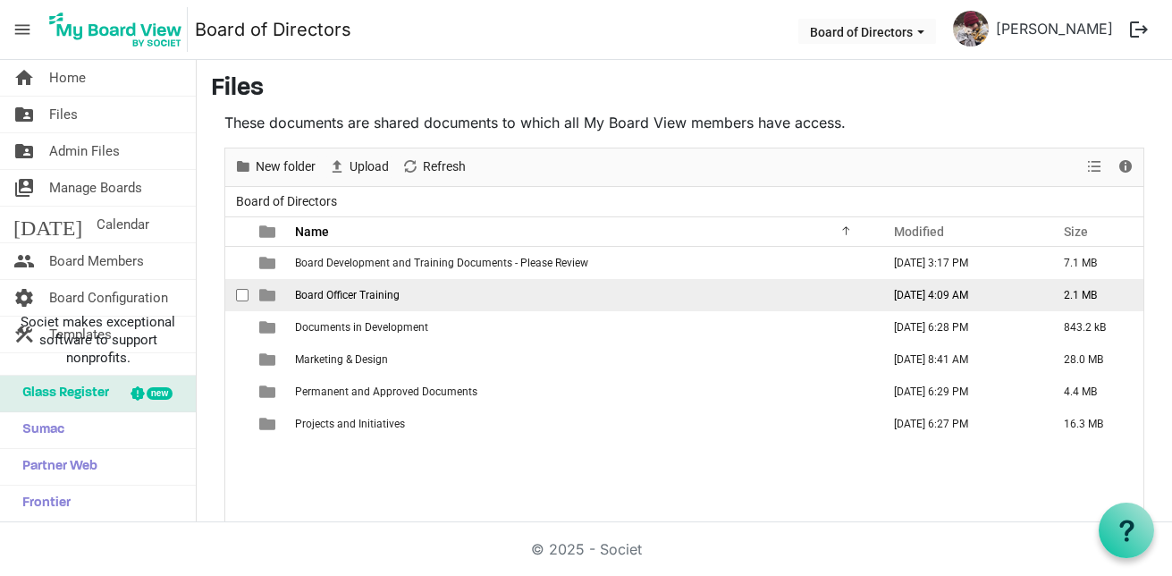
click at [336, 300] on span "Board Officer Training" at bounding box center [347, 295] width 105 height 13
click at [380, 300] on span "Board Officer Training" at bounding box center [347, 295] width 105 height 13
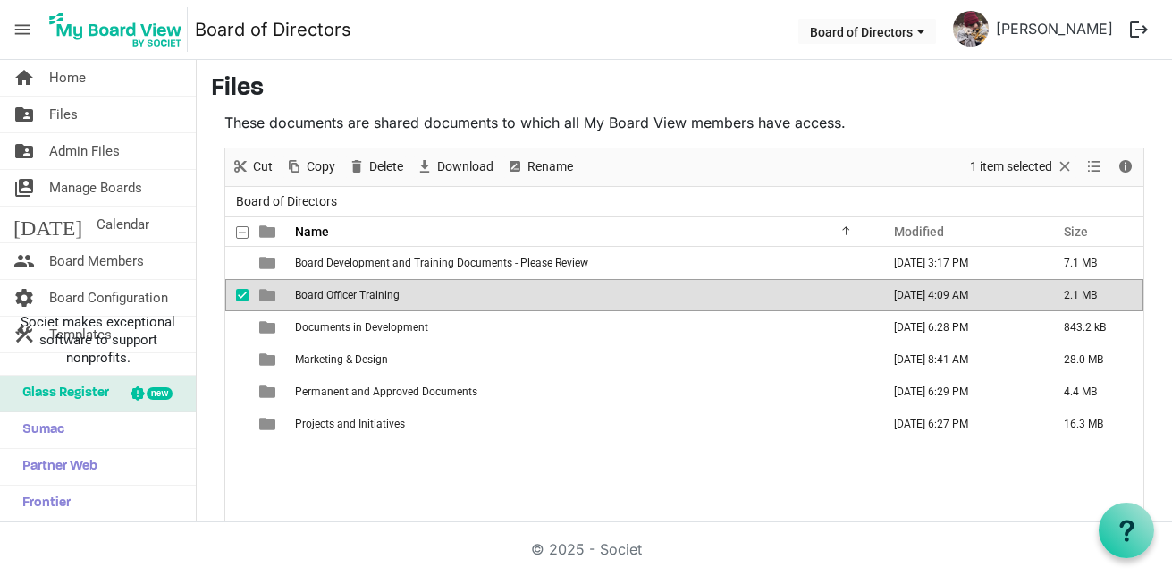
click at [380, 300] on span "Board Officer Training" at bounding box center [347, 295] width 105 height 13
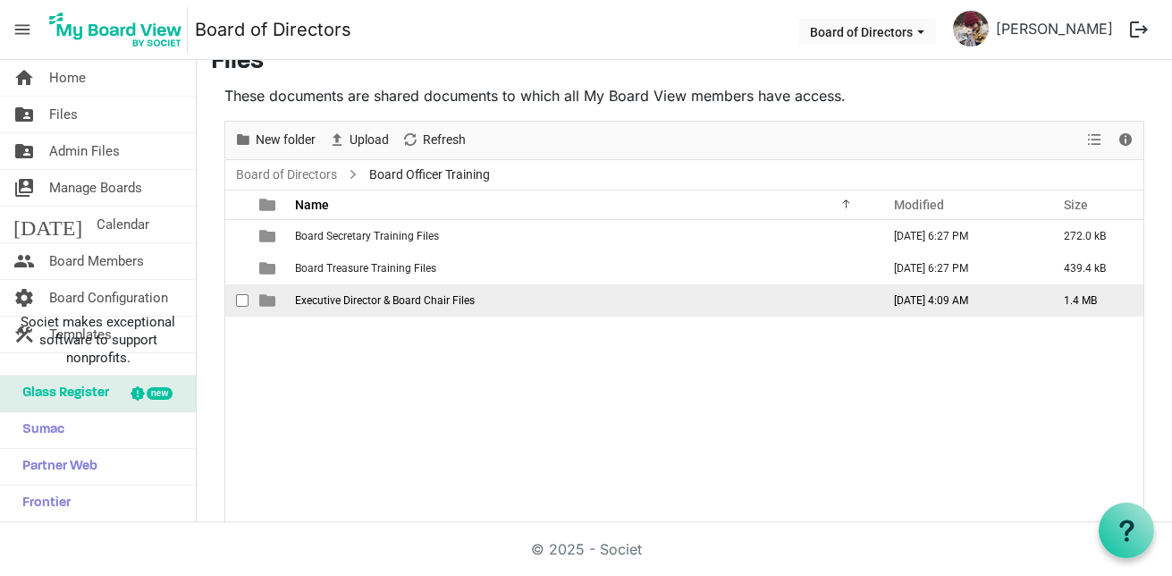
click at [351, 296] on span "Executive Director & Board Chair Files" at bounding box center [385, 300] width 180 height 13
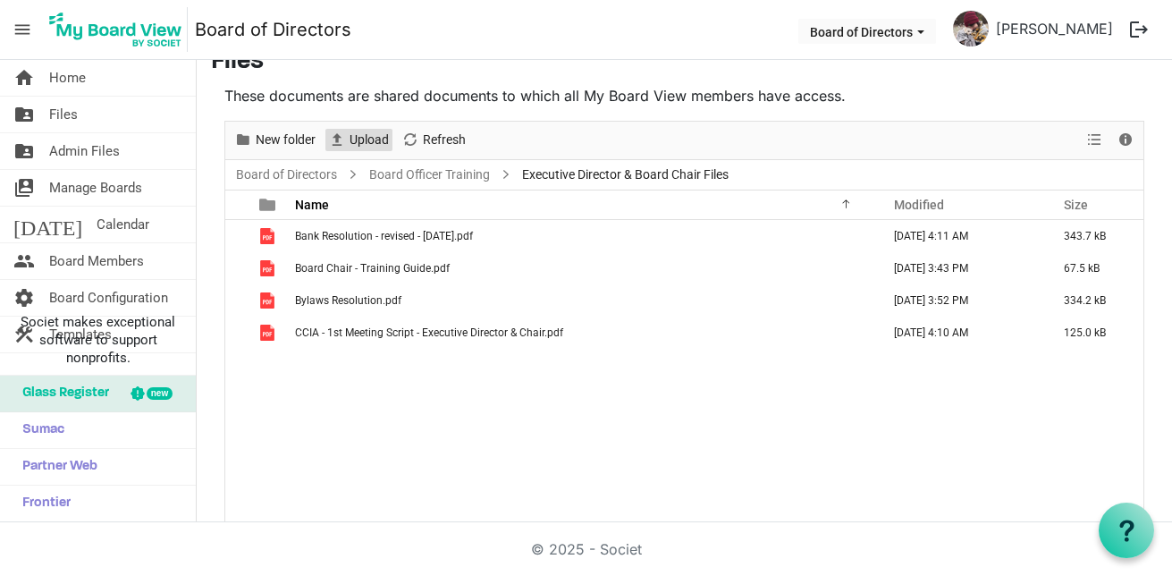
click at [356, 137] on span "Upload" at bounding box center [369, 140] width 43 height 22
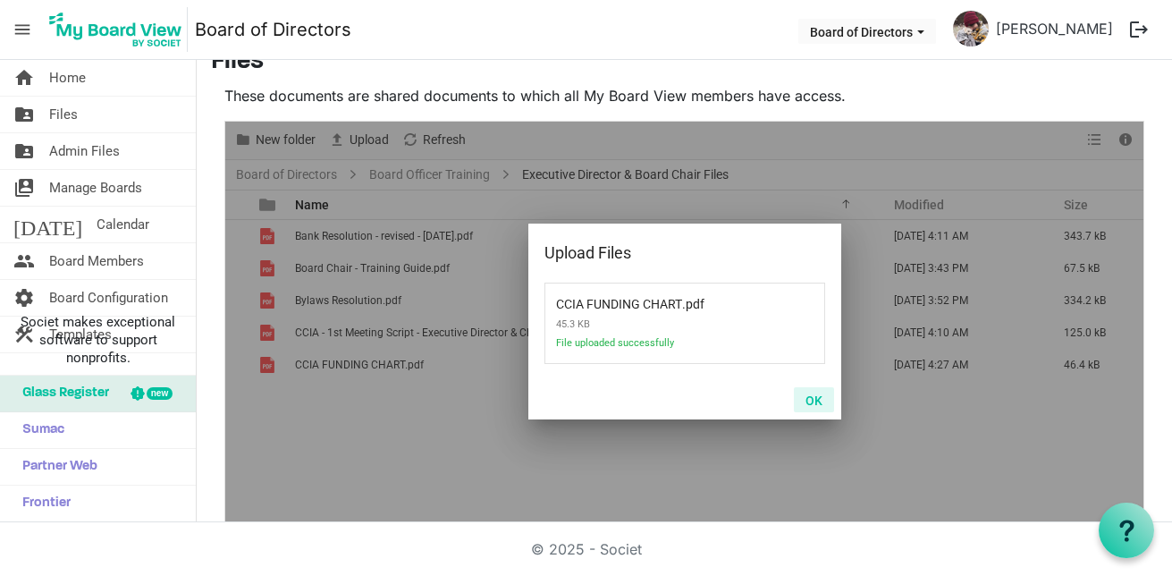
click at [806, 399] on button "OK" at bounding box center [814, 399] width 40 height 25
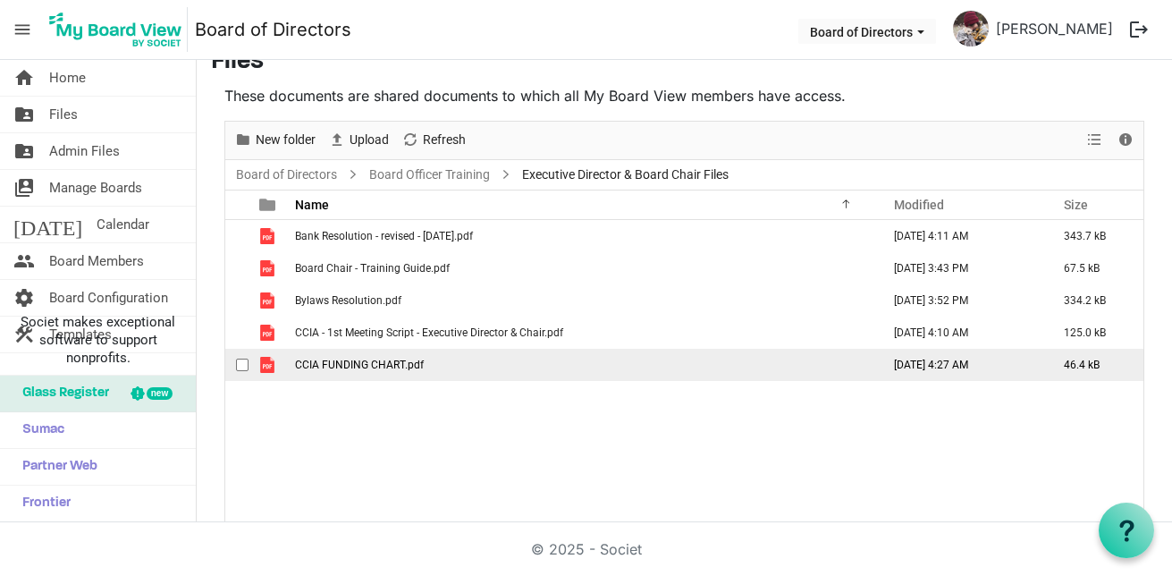
click at [340, 364] on span "CCIA FUNDING CHART.pdf" at bounding box center [359, 365] width 129 height 13
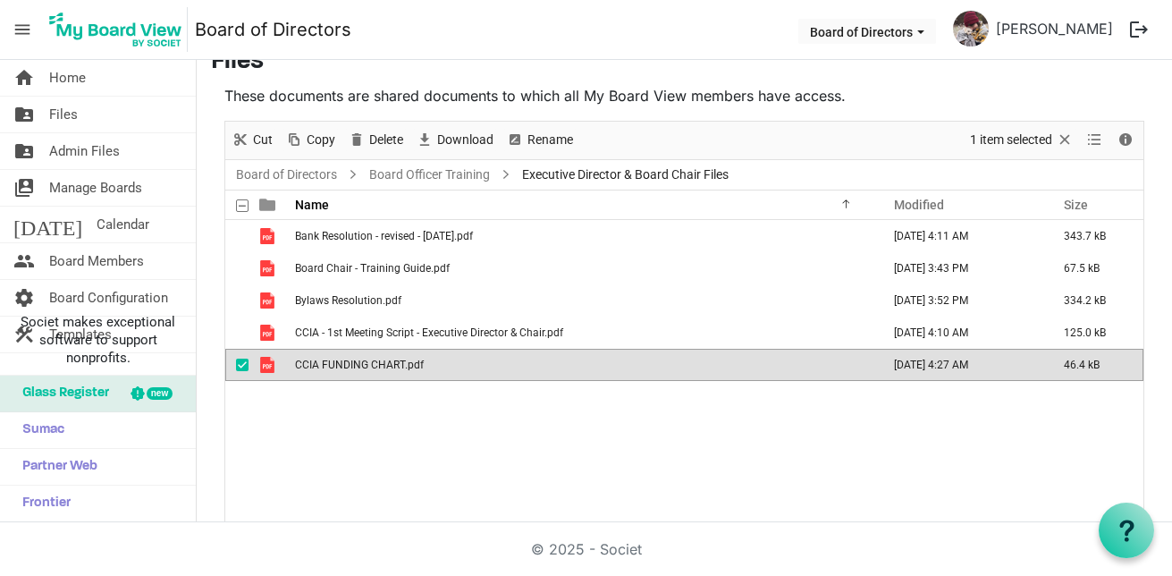
click at [343, 364] on span "CCIA FUNDING CHART.pdf" at bounding box center [359, 365] width 129 height 13
click at [115, 121] on link "folder_shared Files" at bounding box center [98, 115] width 196 height 36
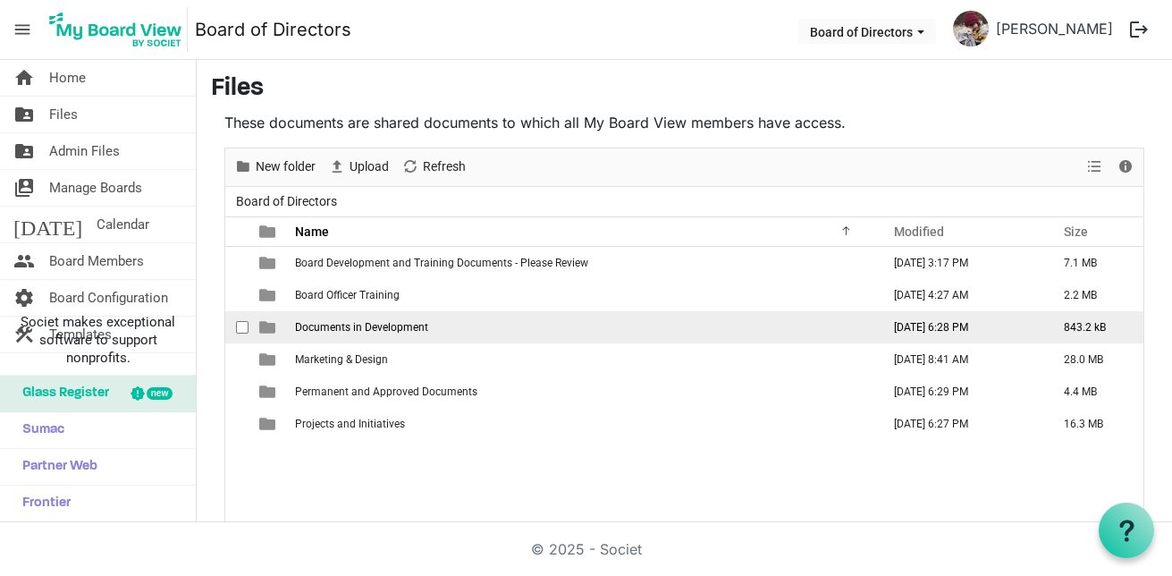
click at [359, 322] on span "Documents in Development" at bounding box center [361, 327] width 133 height 13
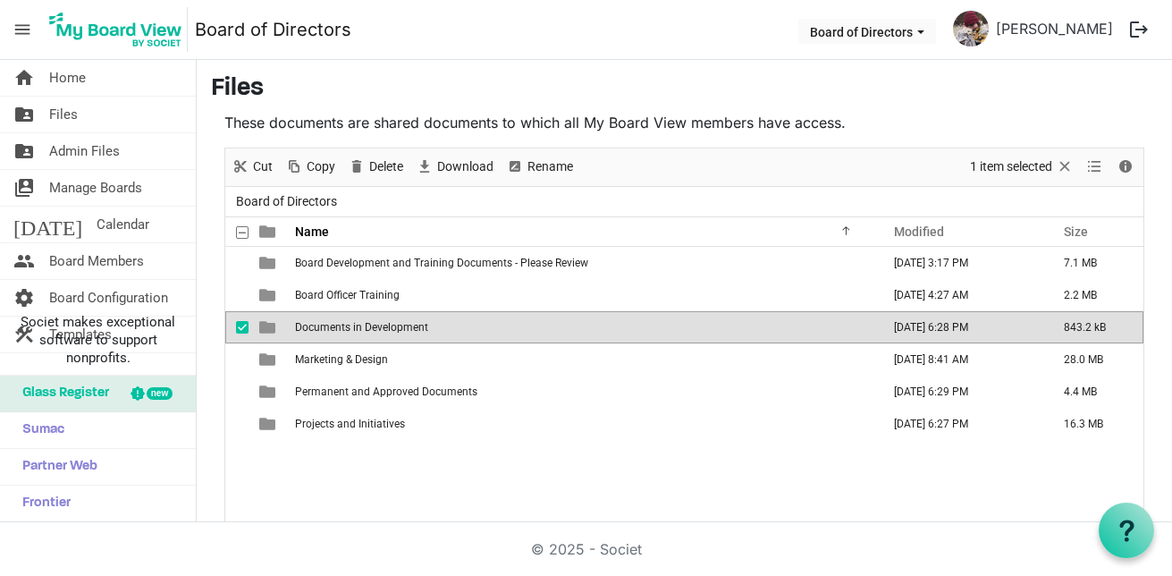
click at [360, 323] on span "Documents in Development" at bounding box center [361, 327] width 133 height 13
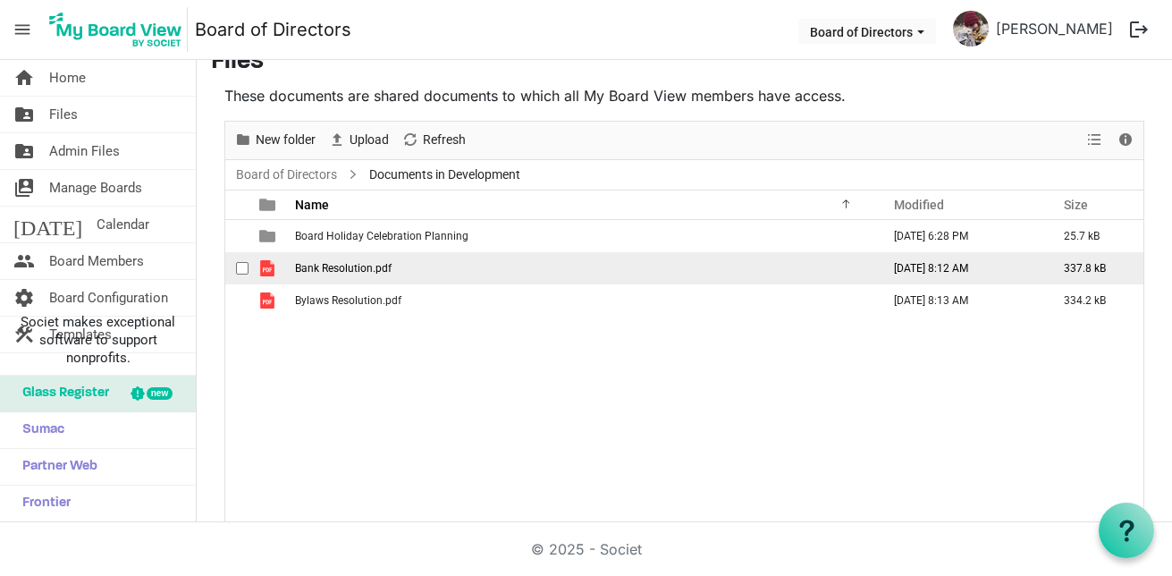
click at [373, 270] on span "Bank Resolution.pdf" at bounding box center [343, 268] width 97 height 13
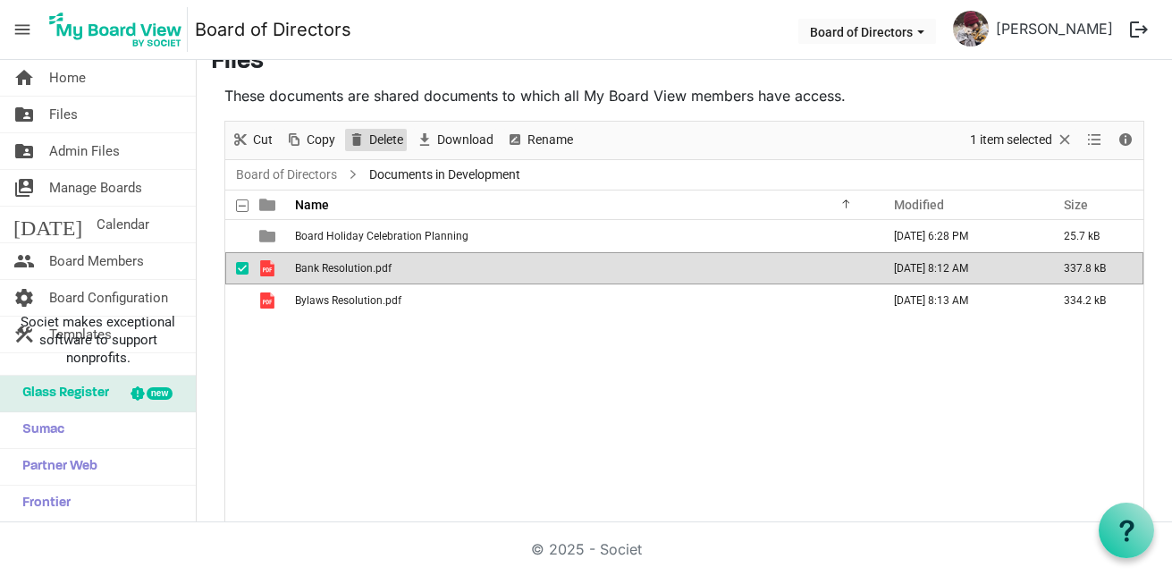
click at [394, 148] on span "Delete" at bounding box center [387, 140] width 38 height 22
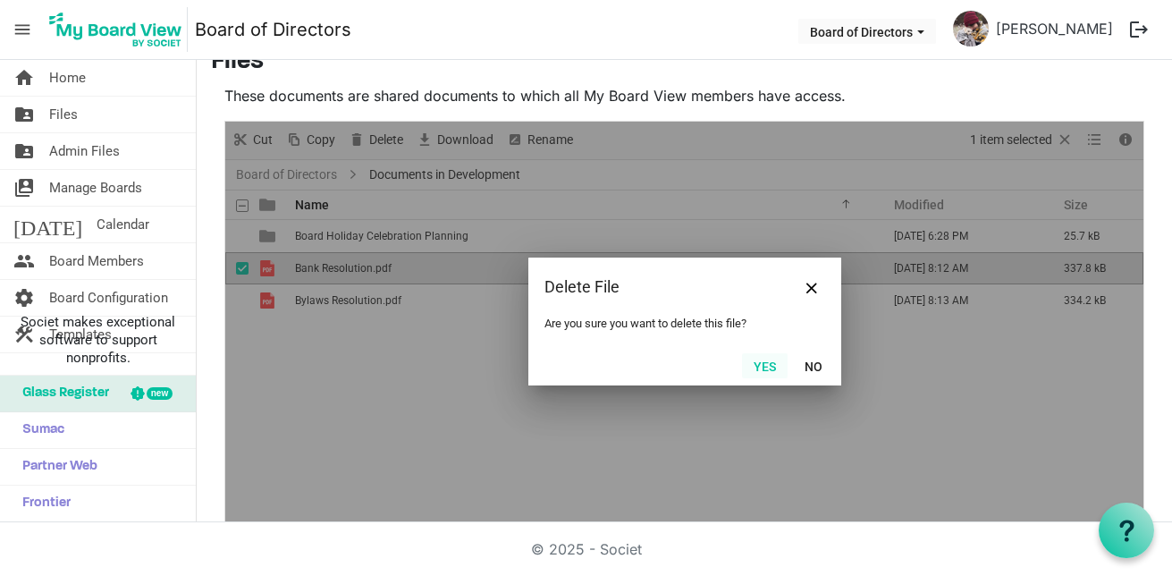
click at [760, 369] on button "Yes" at bounding box center [765, 365] width 46 height 25
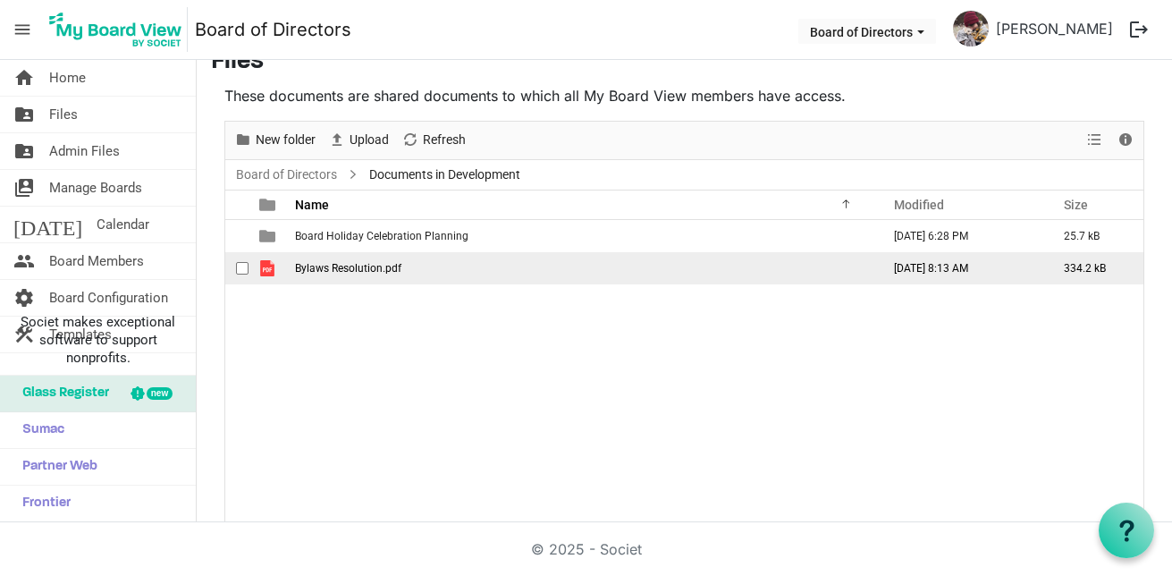
click at [394, 267] on span "Bylaws Resolution.pdf" at bounding box center [348, 268] width 106 height 13
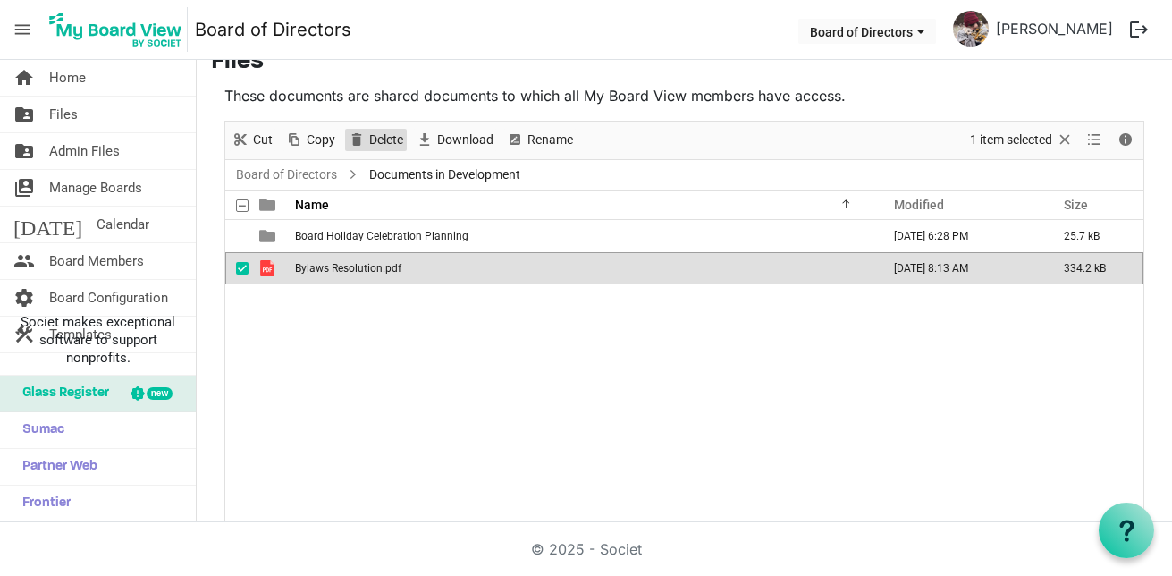
click at [389, 144] on span "Delete" at bounding box center [387, 140] width 38 height 22
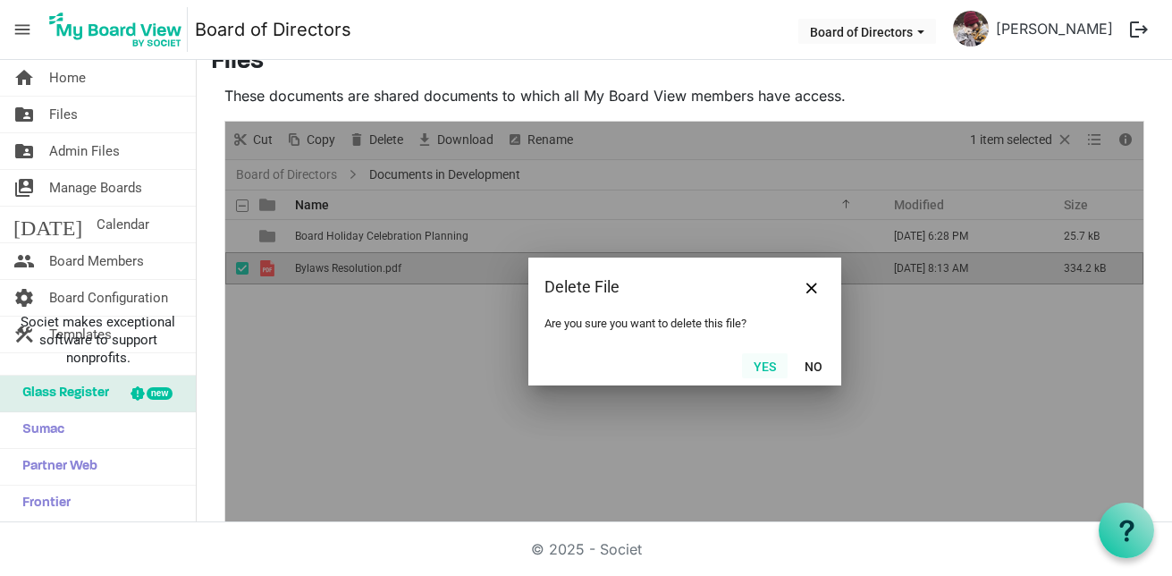
click at [765, 360] on button "Yes" at bounding box center [765, 365] width 46 height 25
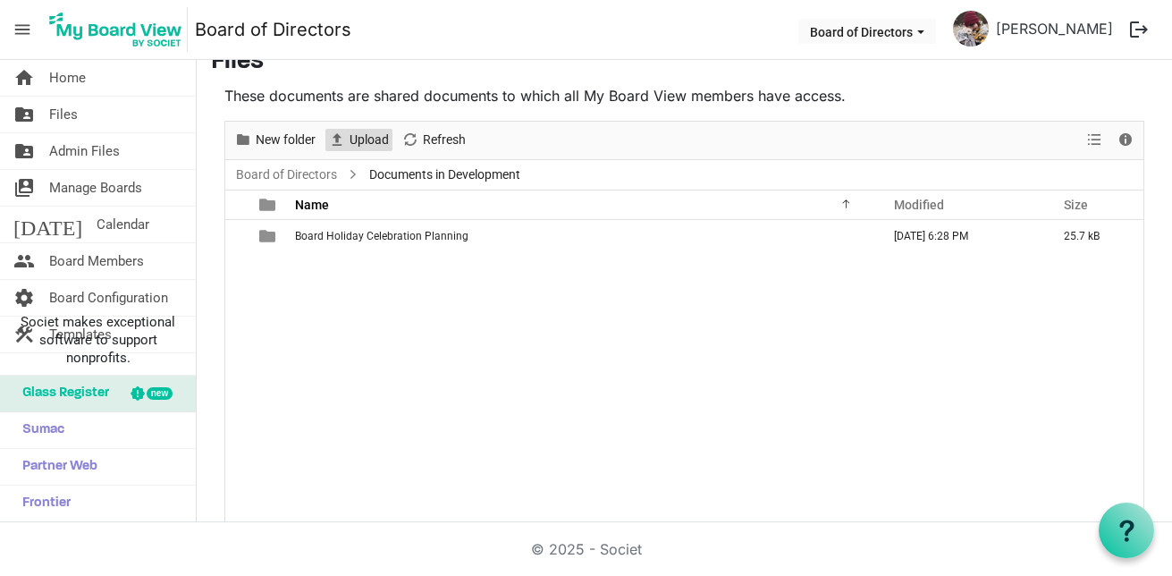
click at [371, 148] on span "Upload" at bounding box center [369, 140] width 43 height 22
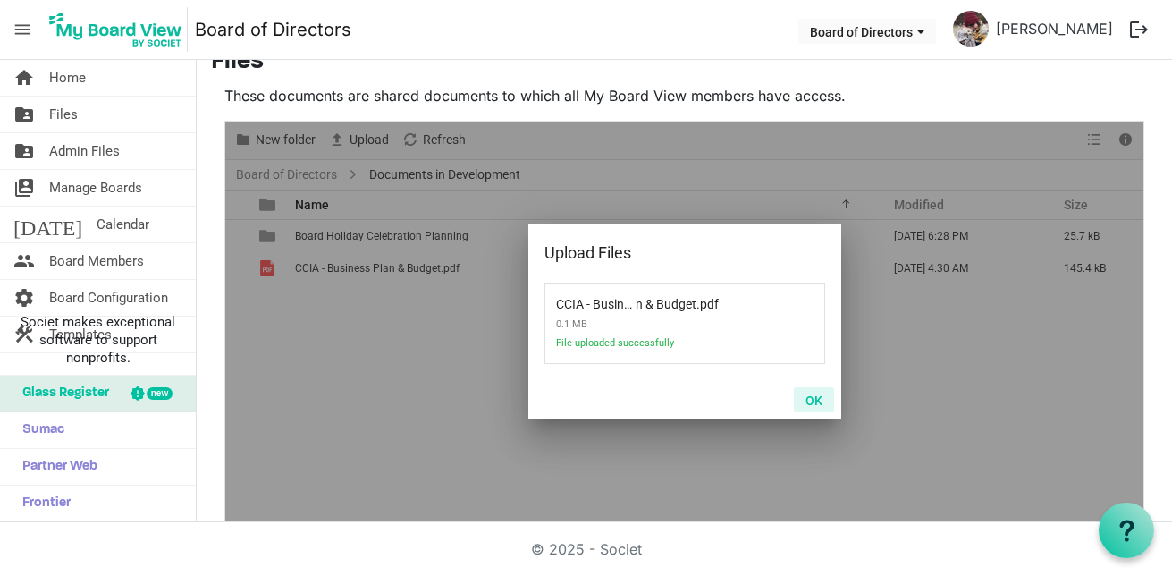
click at [811, 396] on button "OK" at bounding box center [814, 399] width 40 height 25
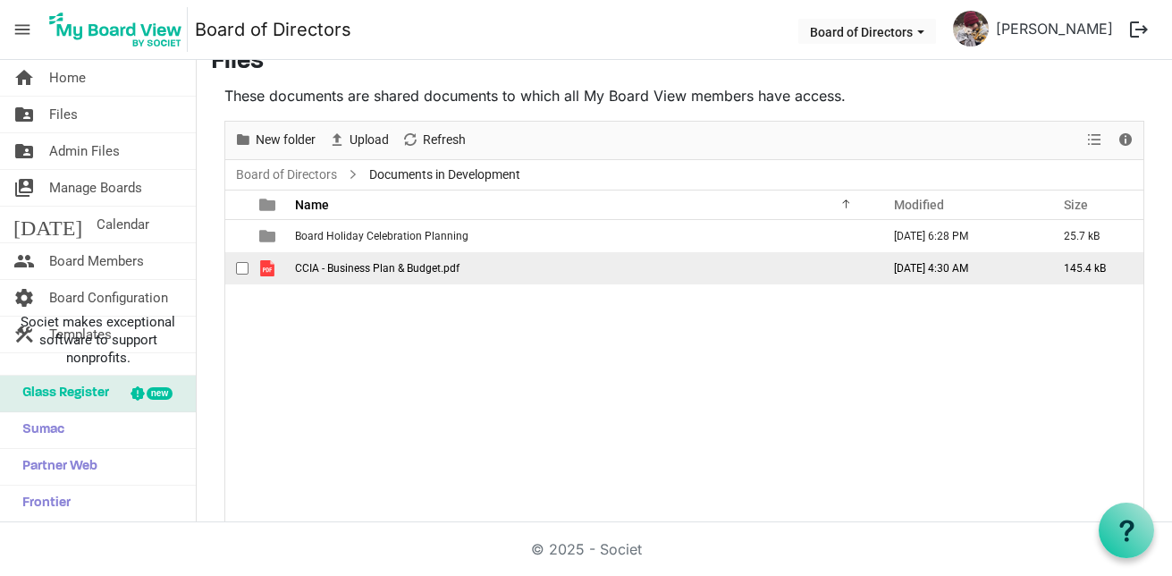
click at [448, 268] on span "CCIA - Business Plan & Budget.pdf" at bounding box center [377, 268] width 165 height 13
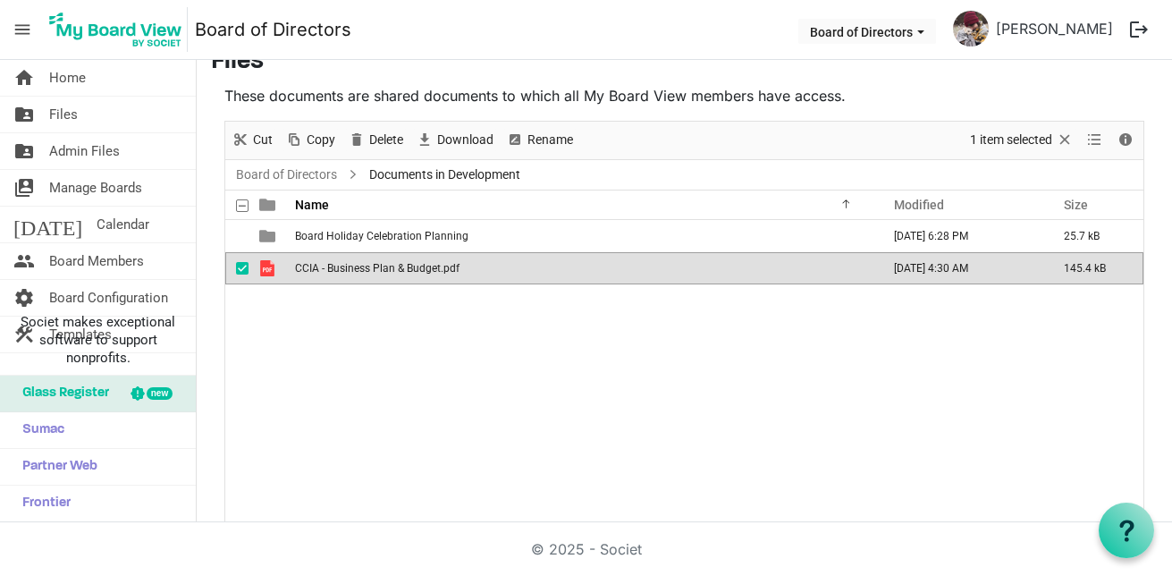
click at [448, 268] on span "CCIA - Business Plan & Budget.pdf" at bounding box center [377, 268] width 165 height 13
click at [384, 130] on span "Delete" at bounding box center [387, 140] width 38 height 22
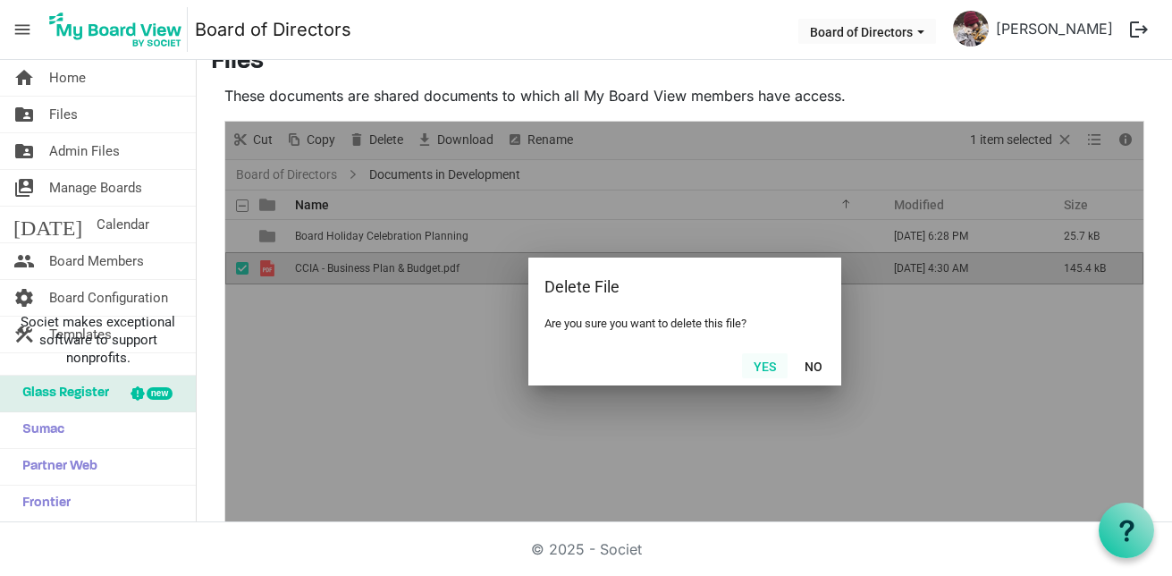
click at [749, 359] on button "Yes" at bounding box center [765, 365] width 46 height 25
